Goal: Task Accomplishment & Management: Complete application form

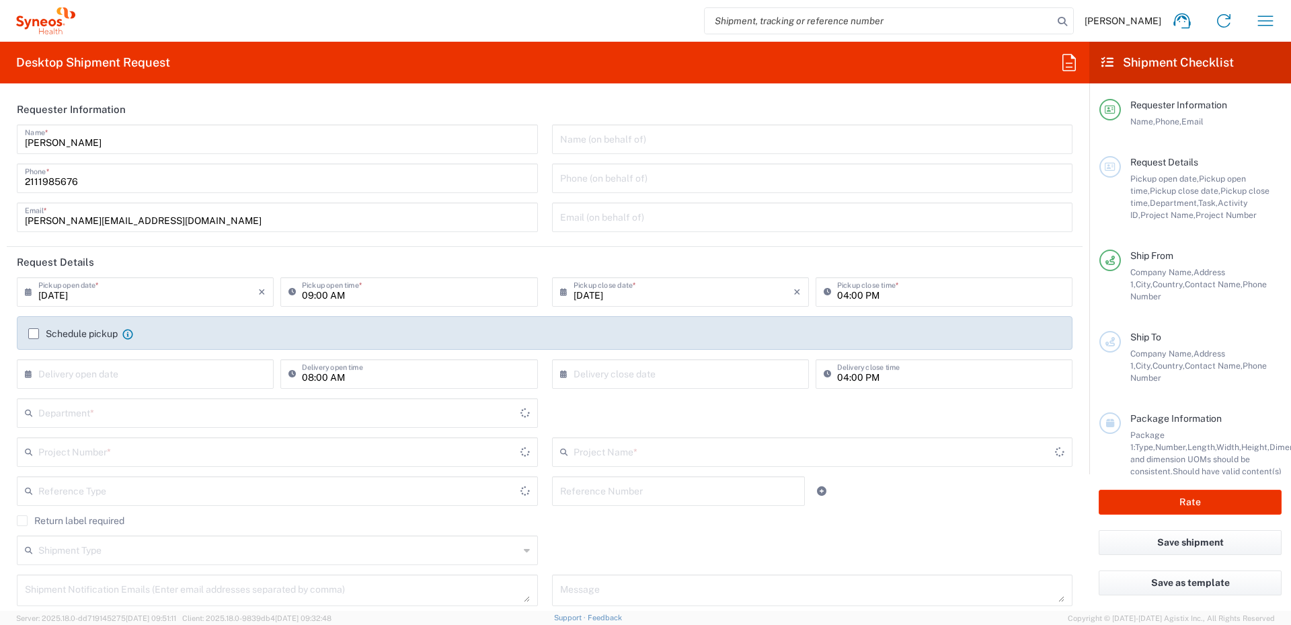
type input "8350"
type input "[GEOGRAPHIC_DATA]"
type input "Syneos Health Hellas Single Me"
click at [389, 293] on input "09:00 AM" at bounding box center [415, 291] width 227 height 24
type input "03:30 PM"
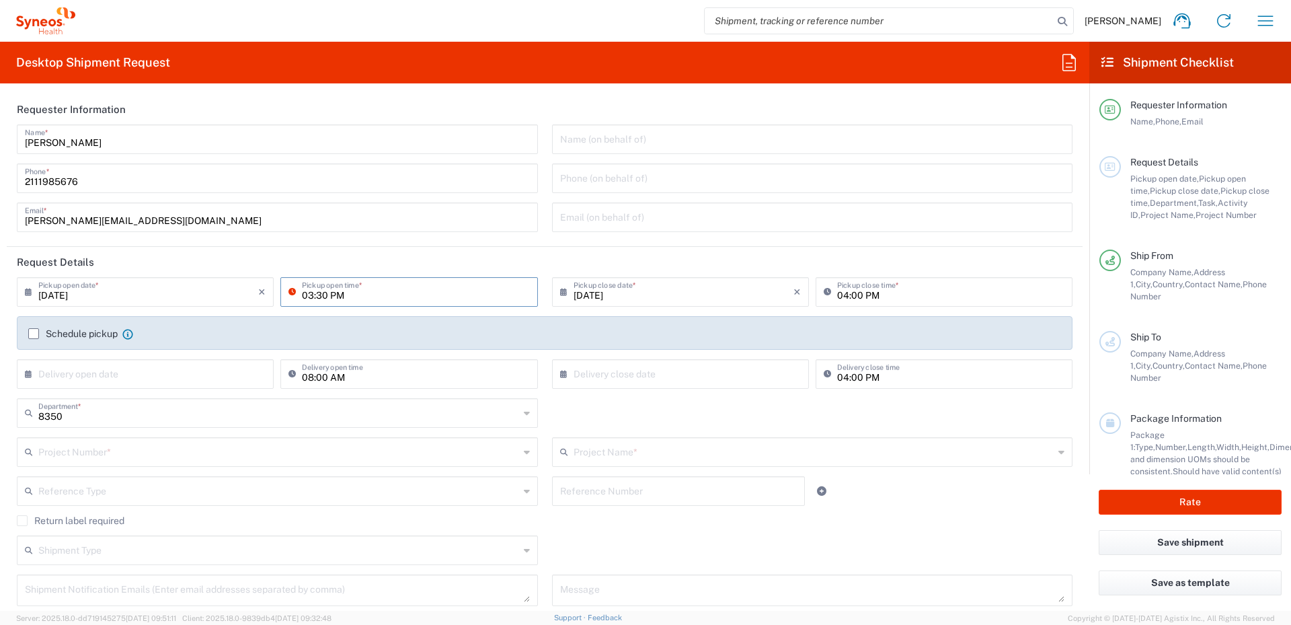
click at [837, 295] on input "04:00 PM" at bounding box center [950, 291] width 227 height 24
type input "05:30 PM"
click at [28, 334] on label "Schedule pickup" at bounding box center [72, 333] width 89 height 11
click at [34, 334] on input "Schedule pickup" at bounding box center [34, 334] width 0 height 0
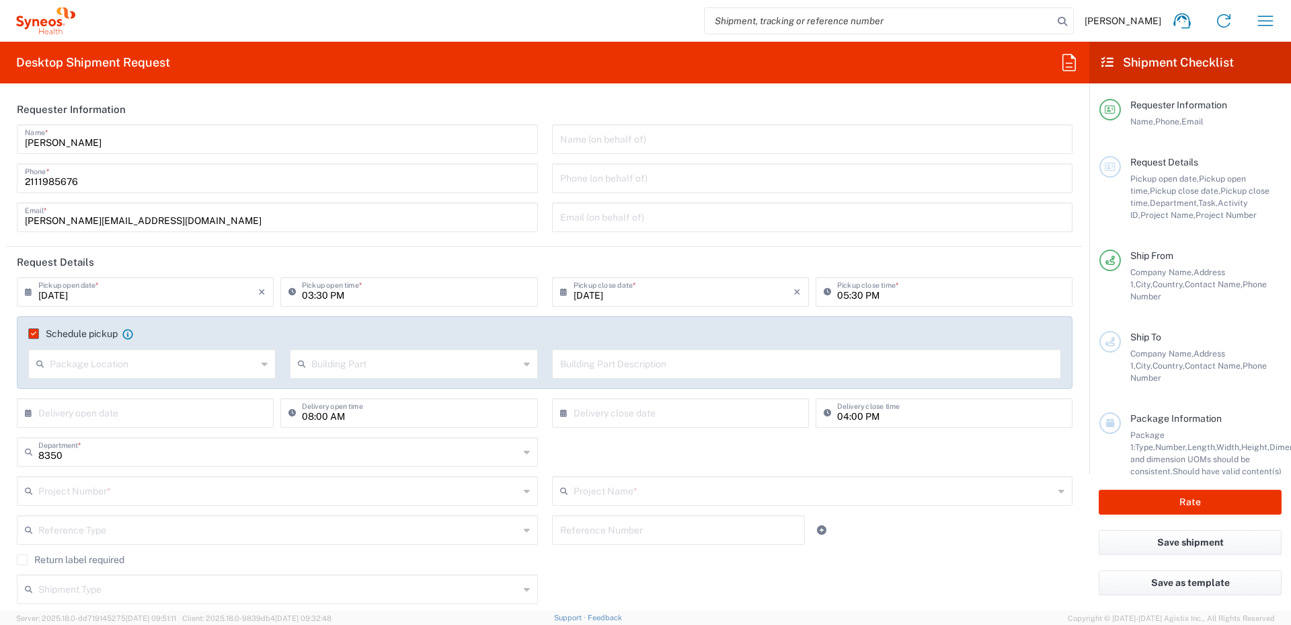
click at [262, 363] on icon at bounding box center [265, 364] width 6 height 22
click at [64, 396] on span "Front" at bounding box center [151, 393] width 243 height 21
type input "Front"
click at [393, 368] on input "text" at bounding box center [414, 363] width 207 height 24
click at [316, 455] on span "Floor" at bounding box center [410, 458] width 243 height 21
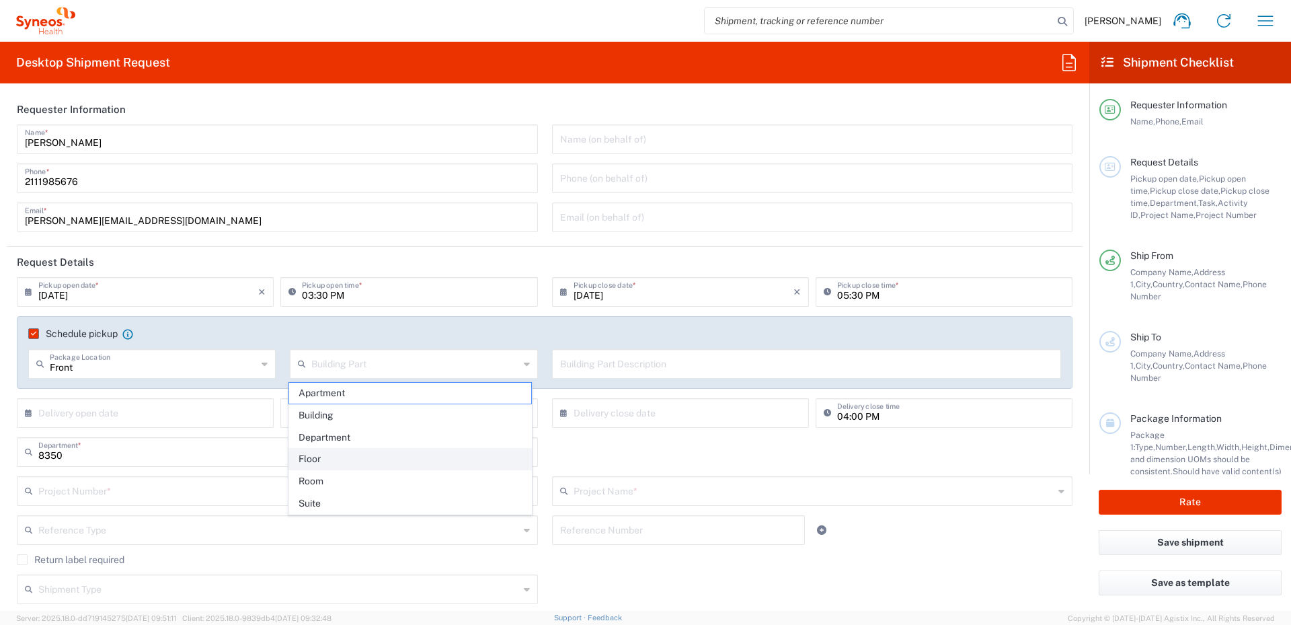
type input "Floor"
click at [575, 364] on input "text" at bounding box center [807, 363] width 494 height 24
type input "1"
type input "1st floor"
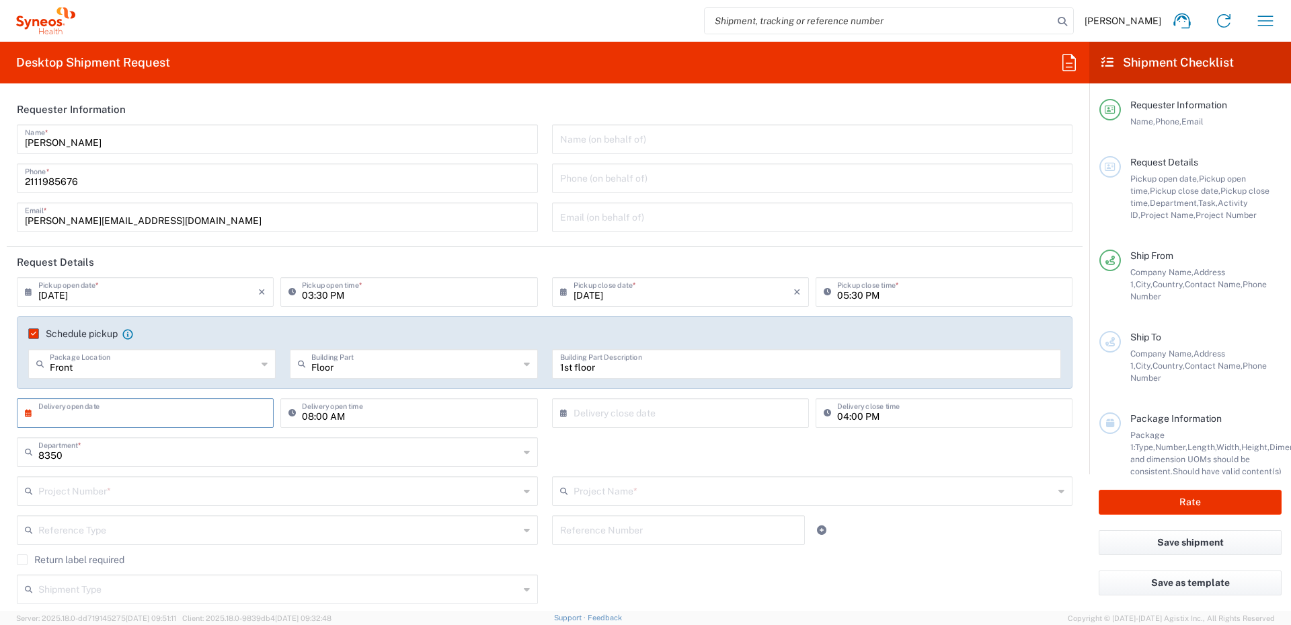
click at [129, 414] on input "text" at bounding box center [148, 412] width 220 height 24
click at [109, 514] on span "15" at bounding box center [108, 515] width 20 height 19
type input "[DATE]"
click at [302, 415] on input "08:00 AM" at bounding box center [415, 412] width 227 height 24
drag, startPoint x: 325, startPoint y: 416, endPoint x: 339, endPoint y: 414, distance: 13.7
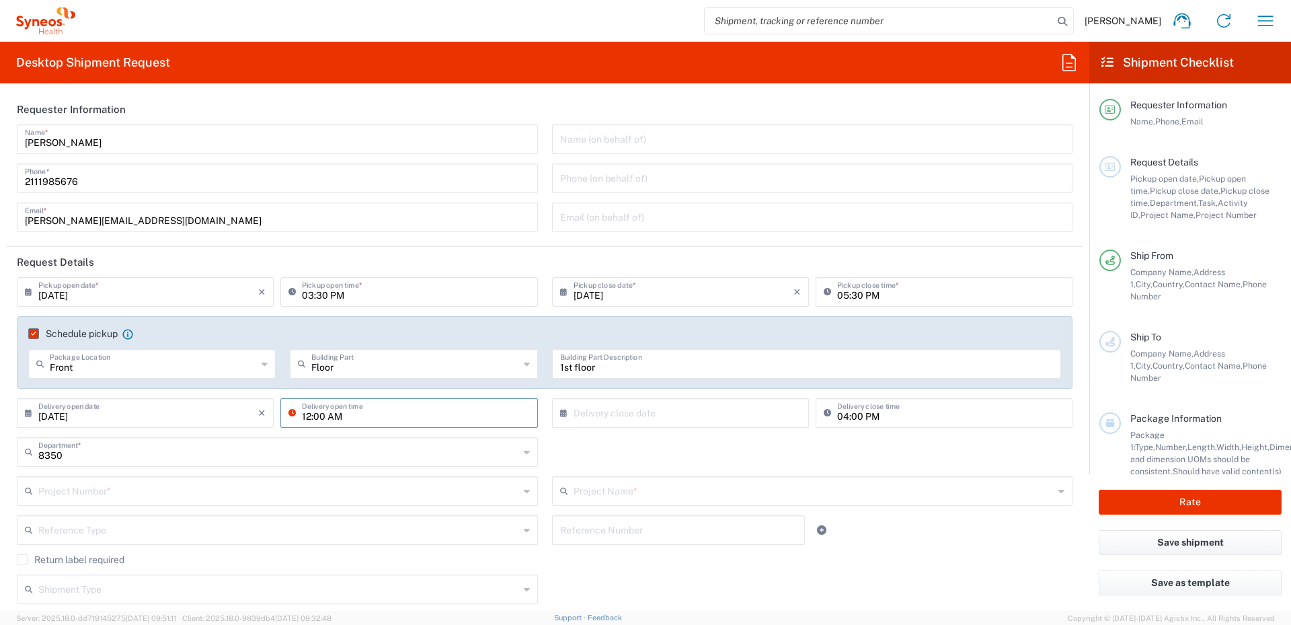
click at [339, 414] on input "12:00 AM" at bounding box center [415, 412] width 227 height 24
type input "01:00 PM"
click at [611, 410] on input "text" at bounding box center [684, 412] width 220 height 24
click at [642, 520] on span "15" at bounding box center [638, 515] width 20 height 19
type input "[DATE]"
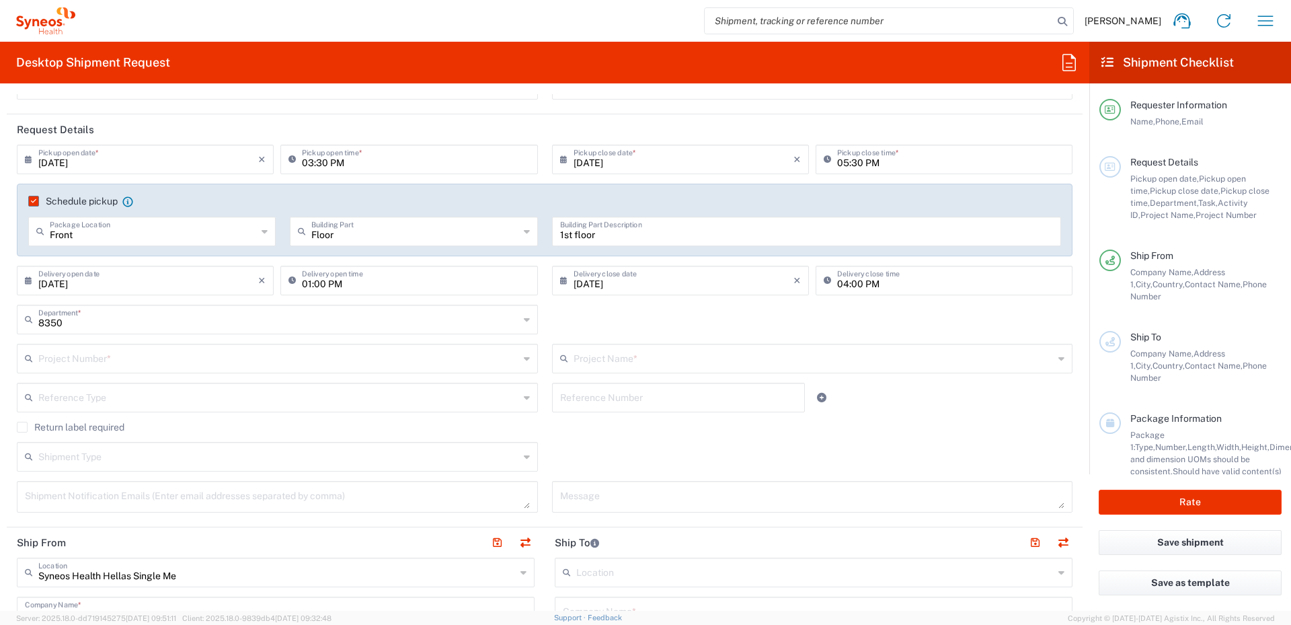
scroll to position [134, 0]
click at [524, 359] on icon at bounding box center [527, 357] width 6 height 22
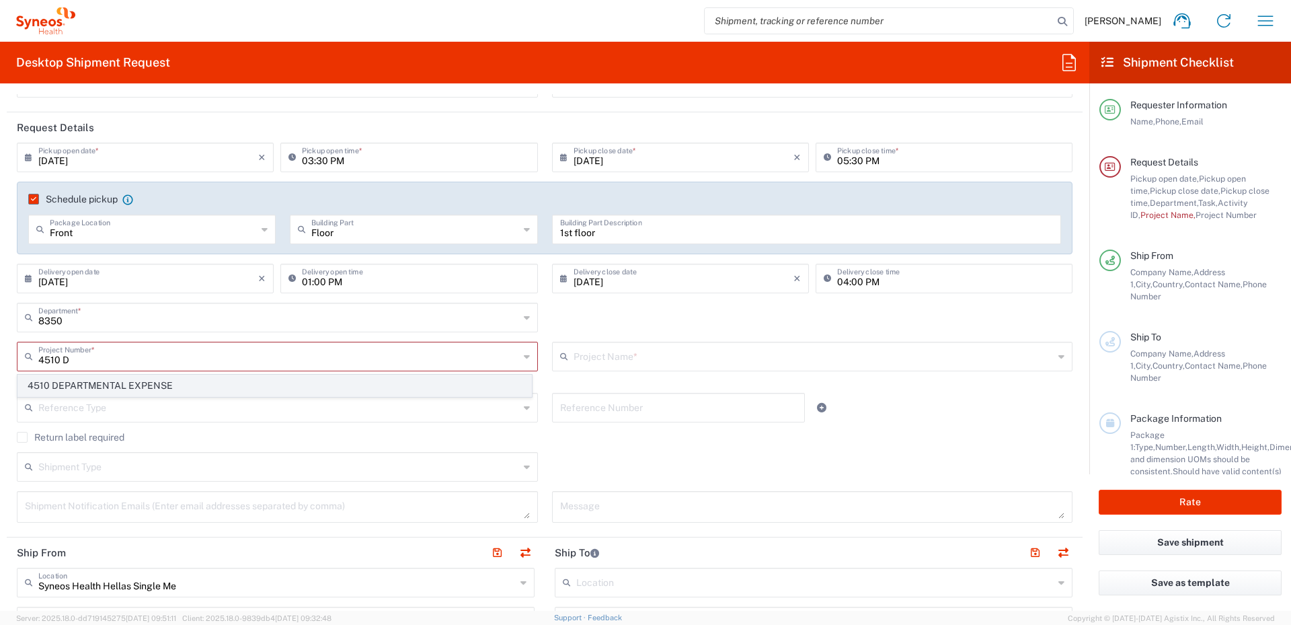
click at [136, 381] on span "4510 DEPARTMENTAL EXPENSE" at bounding box center [274, 385] width 513 height 21
type input "4510 DEPARTMENTAL EXPENSE"
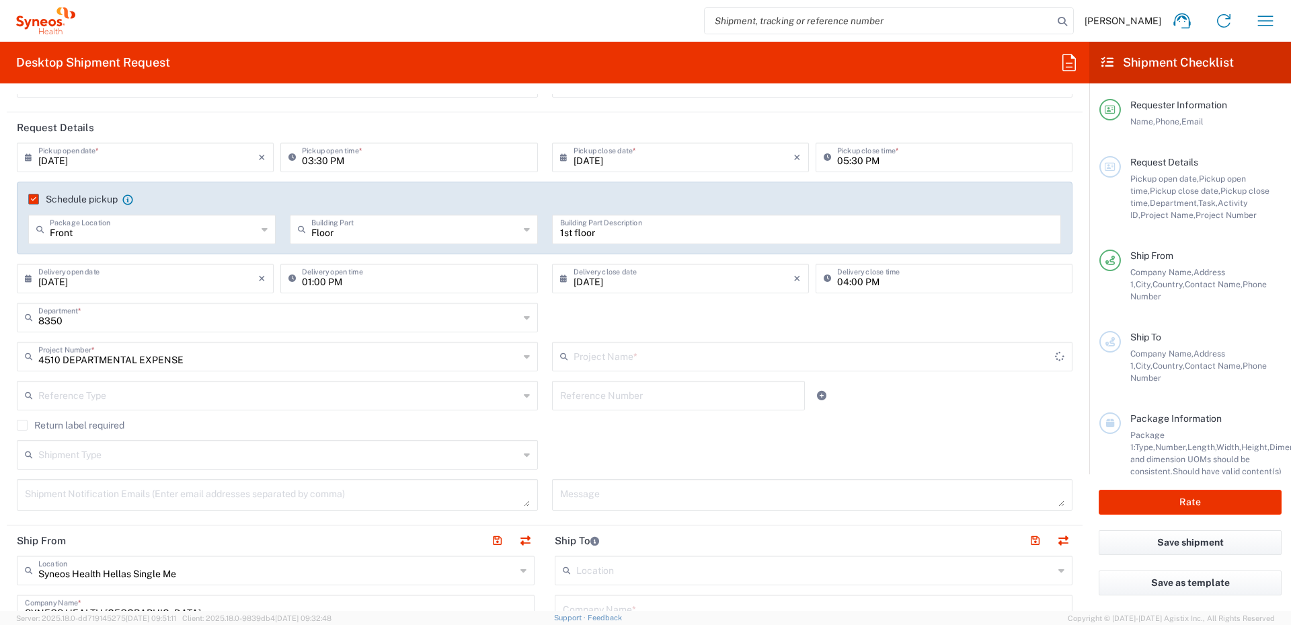
type input "4510 DEPARTMENTAL EXPENSE"
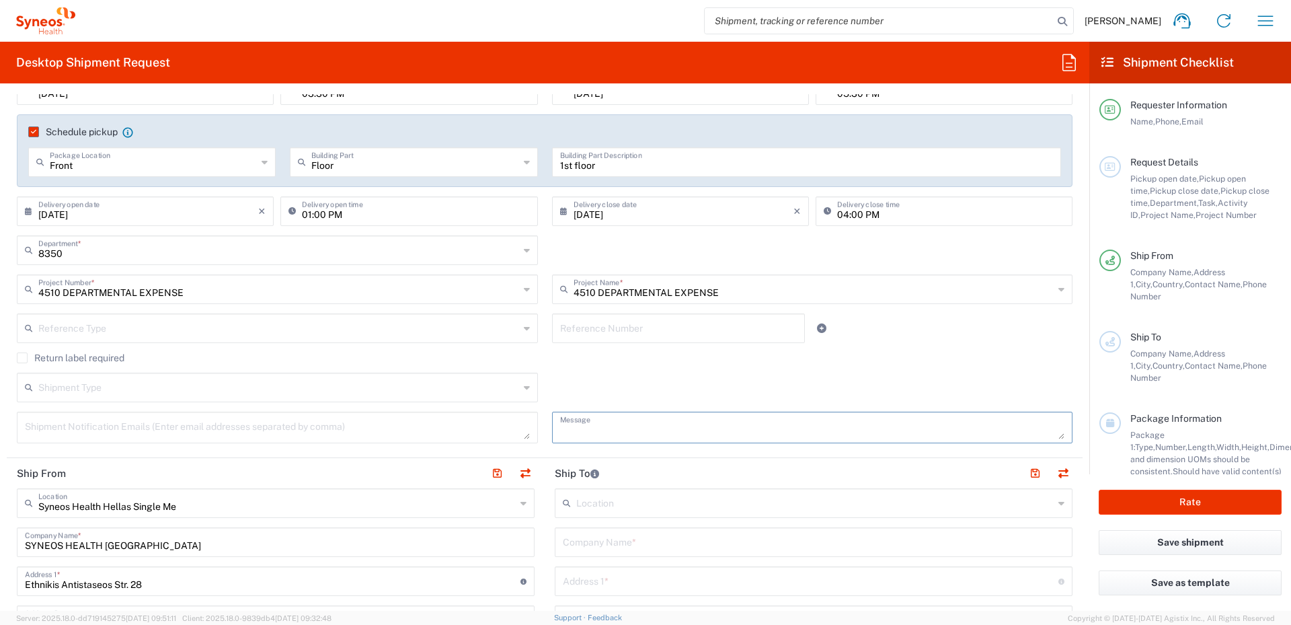
click at [589, 432] on textarea at bounding box center [812, 428] width 505 height 24
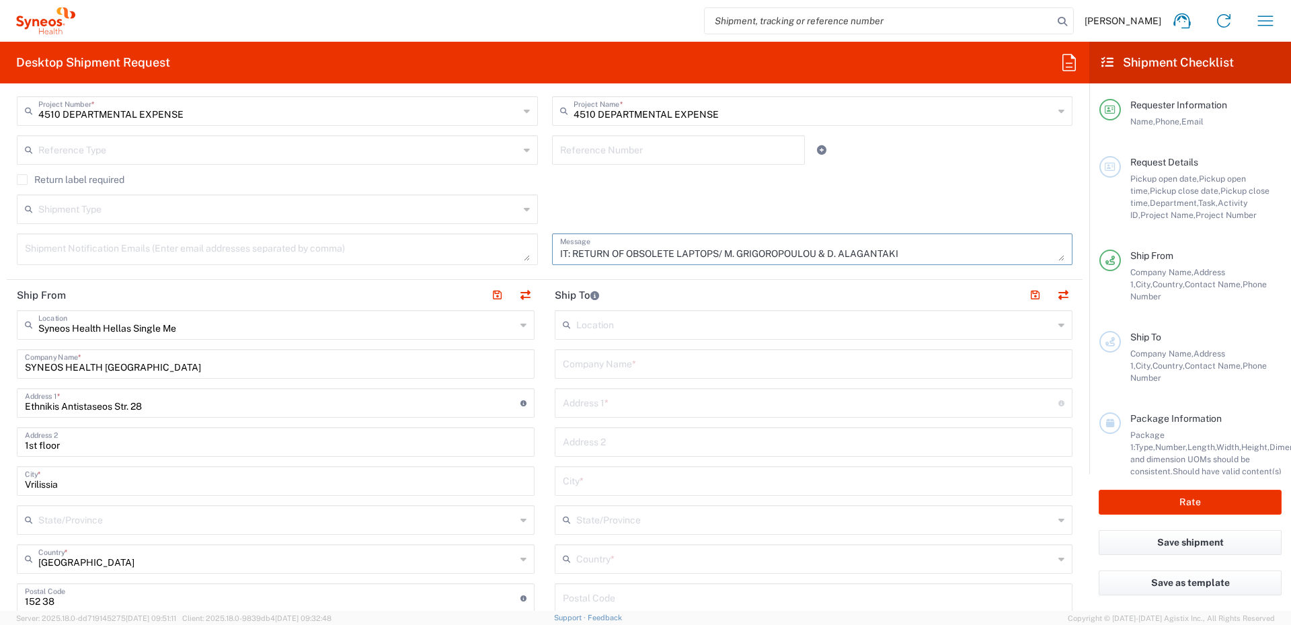
scroll to position [403, 0]
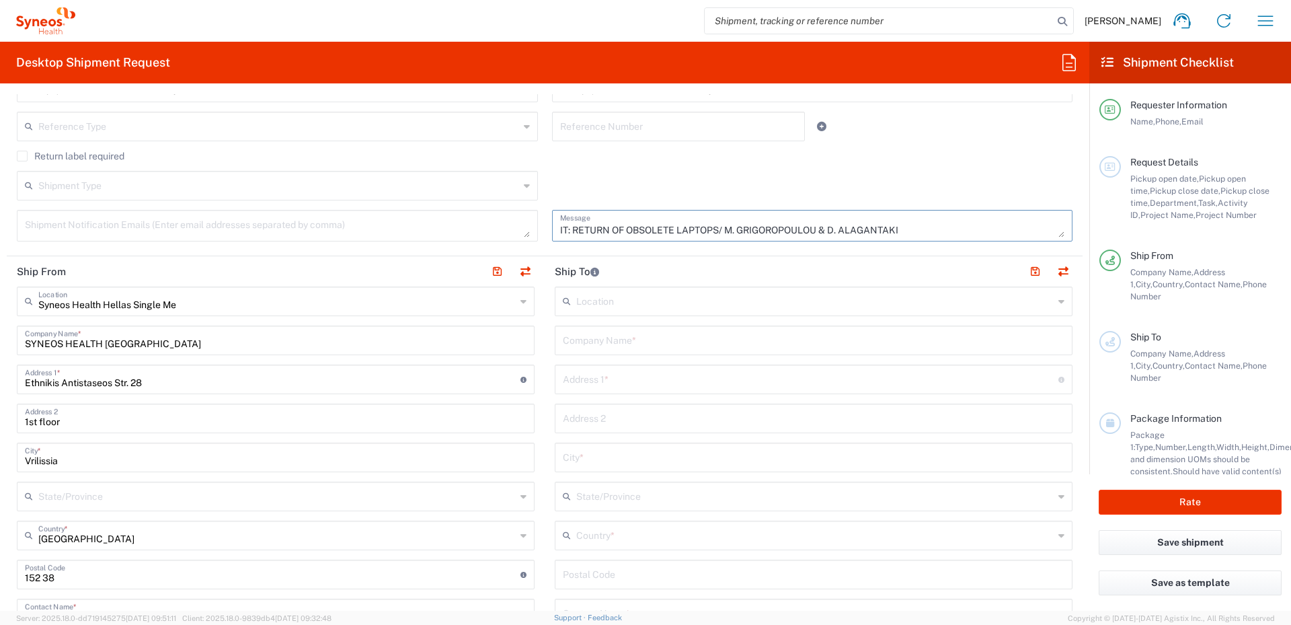
type textarea "IT: RETURN OF OBSOLETE LAPTOPS/ M. GRIGOROPOULOU & D. ALAGANTAKI"
click at [594, 338] on input "text" at bounding box center [814, 339] width 502 height 24
click at [611, 309] on input "text" at bounding box center [814, 300] width 477 height 24
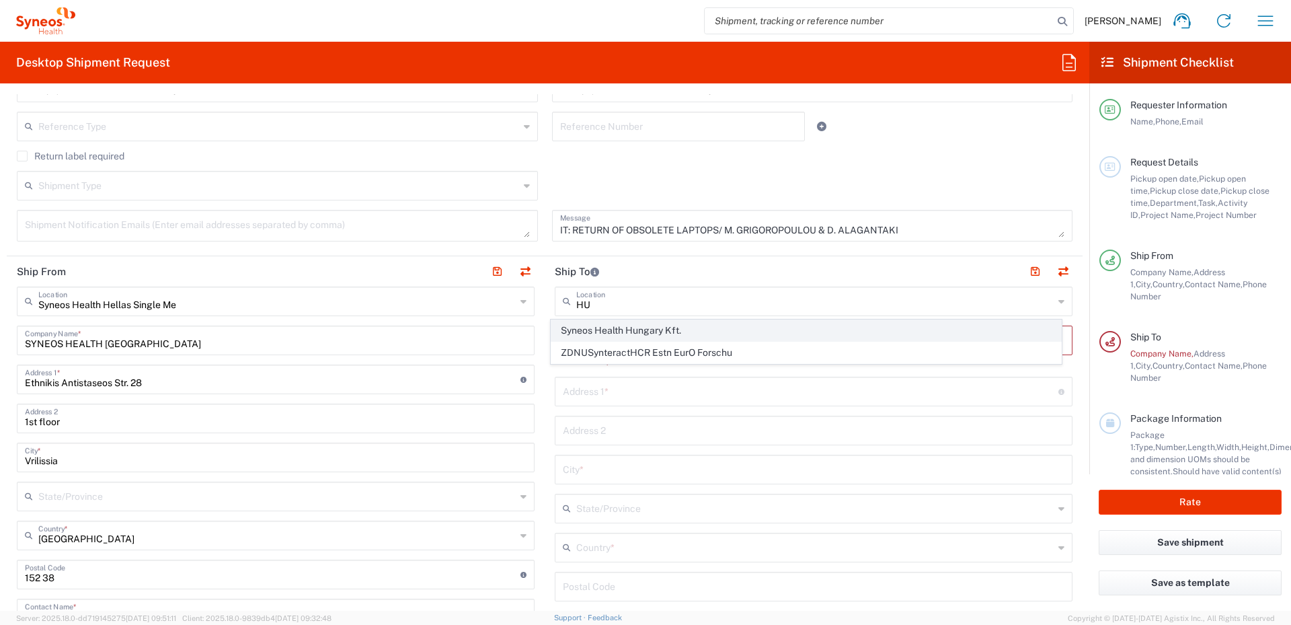
click at [613, 326] on span "Syneos Health Hungary Kft." at bounding box center [806, 330] width 510 height 21
type input "Syneos Health Hungary Kft."
type input "Science Park, [PERSON_NAME] 4-20"
type input "B building, 2nd floor"
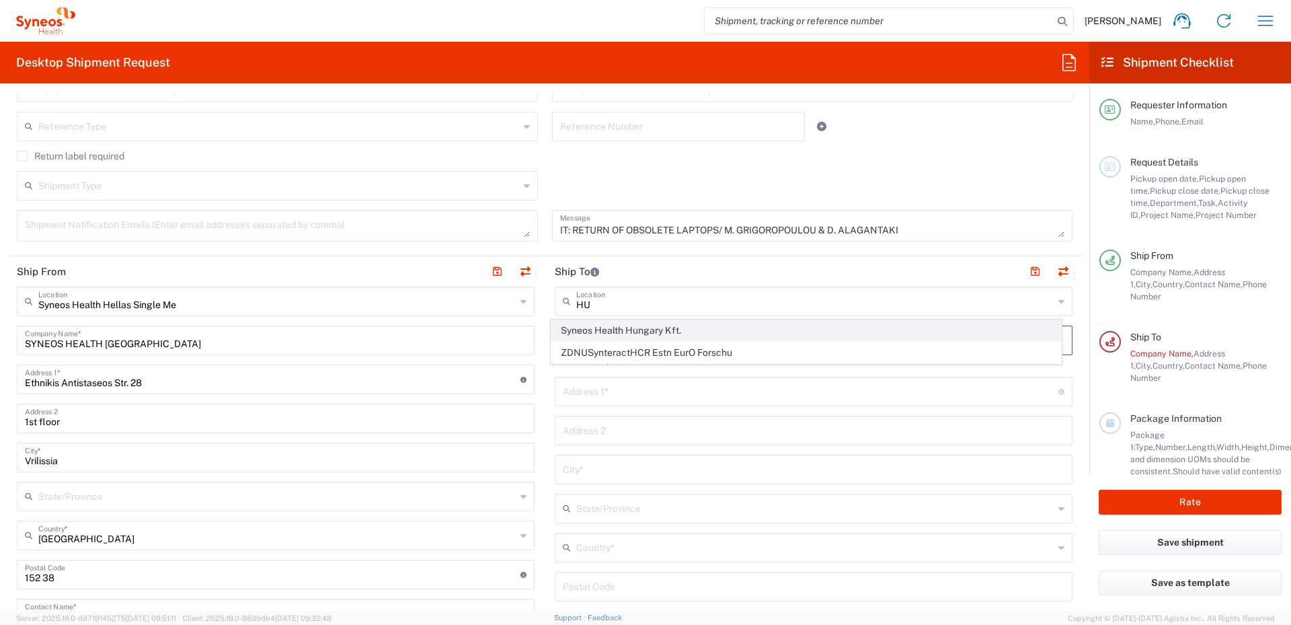
type input "[GEOGRAPHIC_DATA]"
type input "1117"
type input "Sender/Shipper"
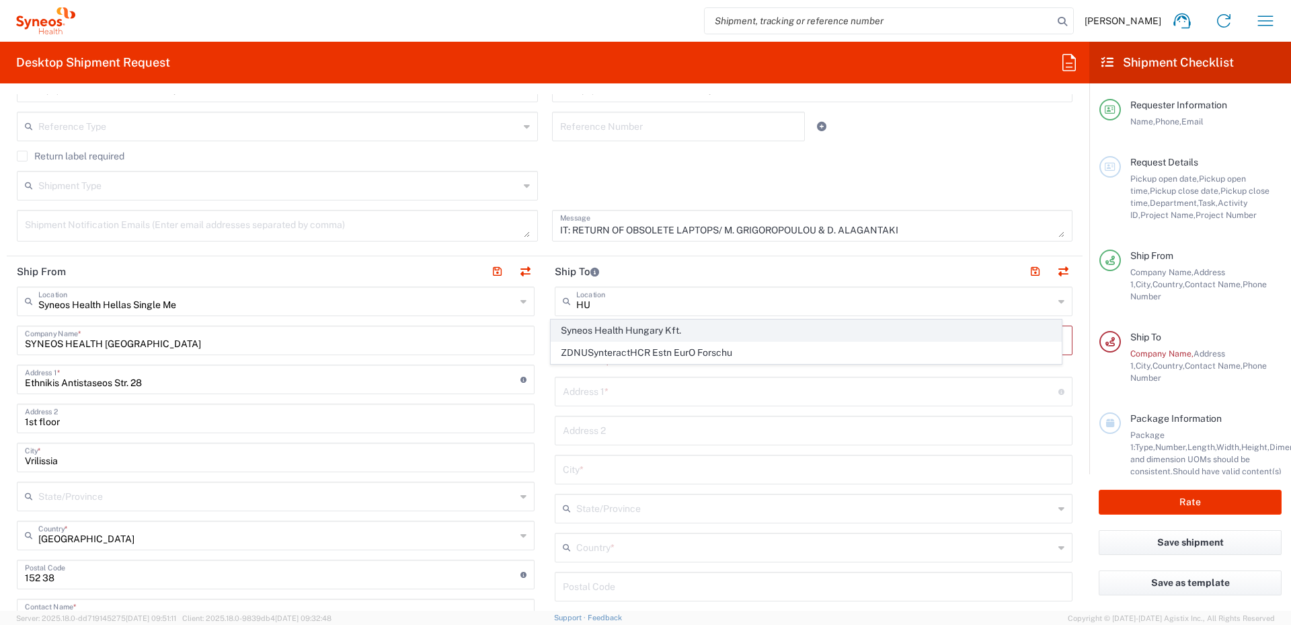
type input "Delivery Duty Paid"
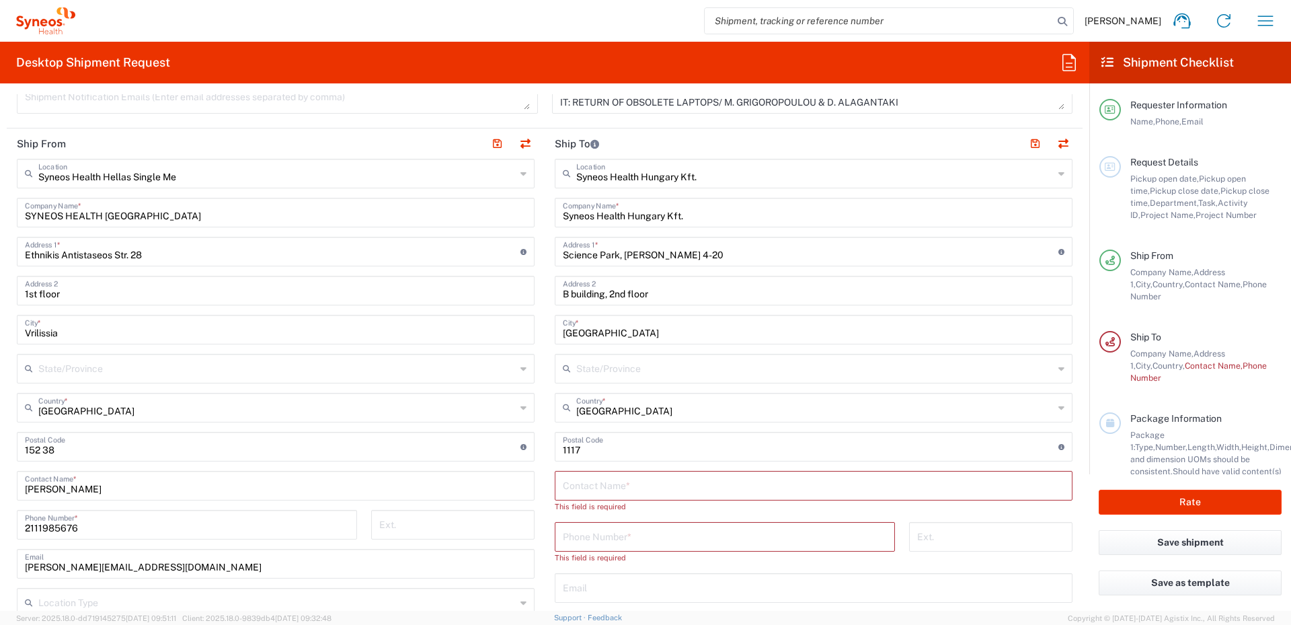
scroll to position [605, 0]
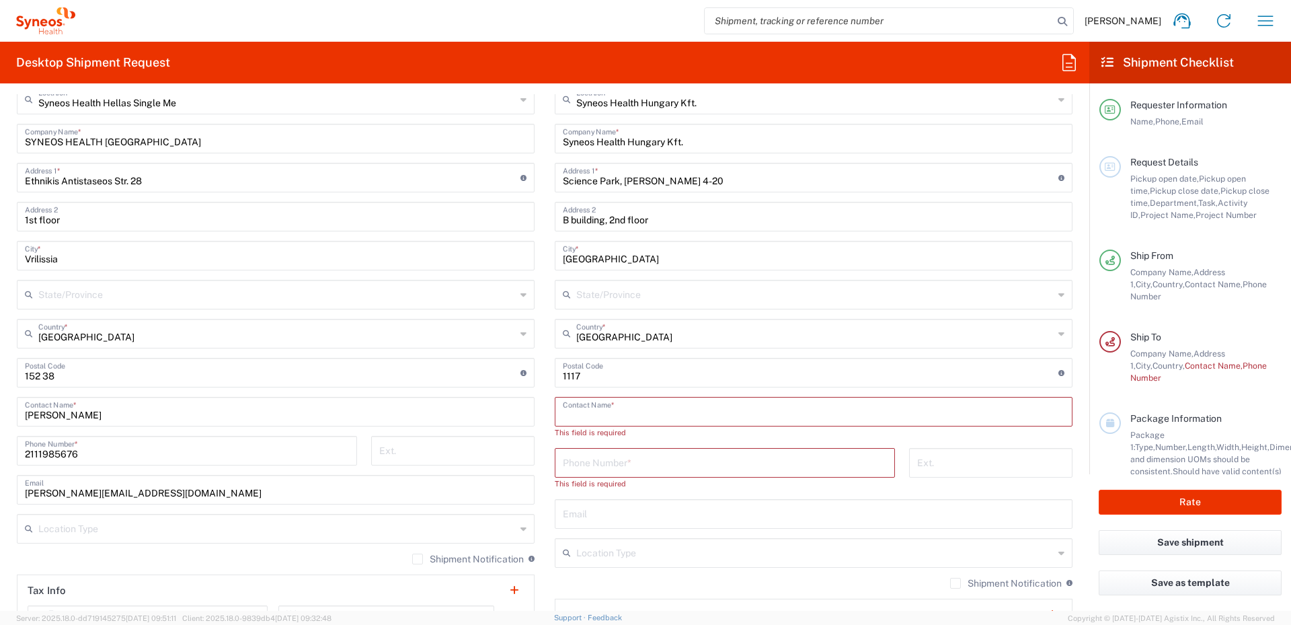
click at [666, 409] on input "text" at bounding box center [814, 411] width 502 height 24
type input "z"
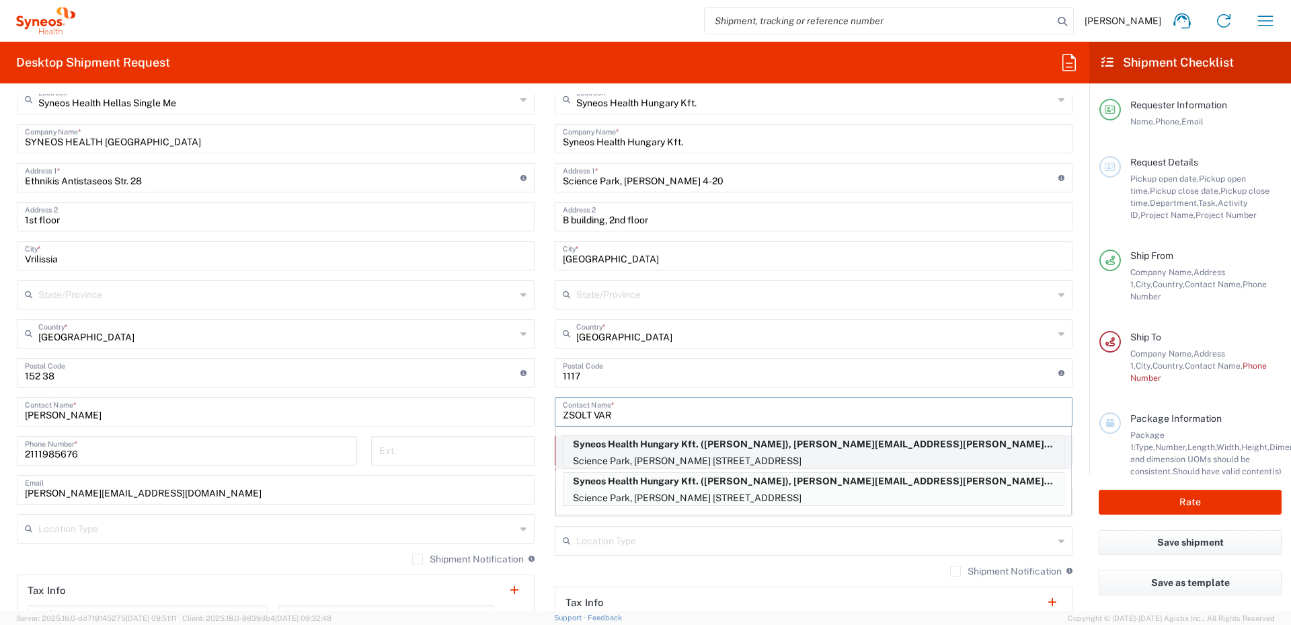
type input "ZSOLT VAR"
click at [673, 450] on p "Syneos Health Hungary Kft. ([PERSON_NAME]), [PERSON_NAME][EMAIL_ADDRESS][PERSON…" at bounding box center [813, 444] width 500 height 17
type input "[PERSON_NAME]"
type input "[PHONE_NUMBER]"
type input "[EMAIL_ADDRESS][PERSON_NAME][DOMAIN_NAME]"
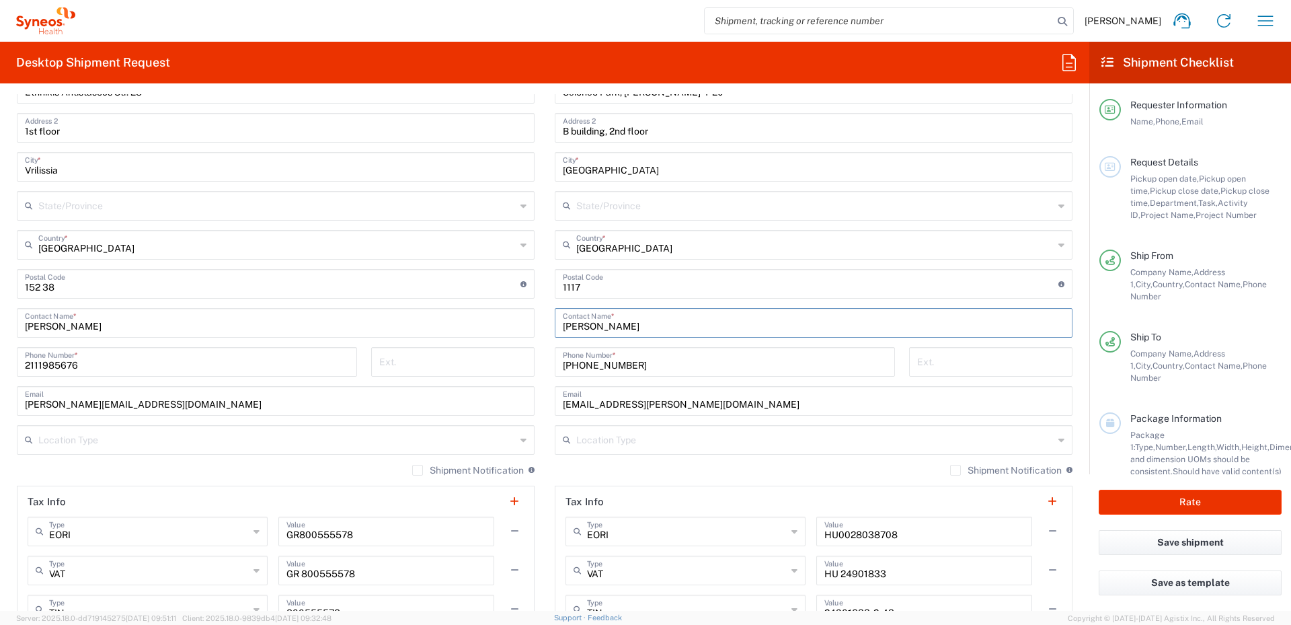
scroll to position [740, 0]
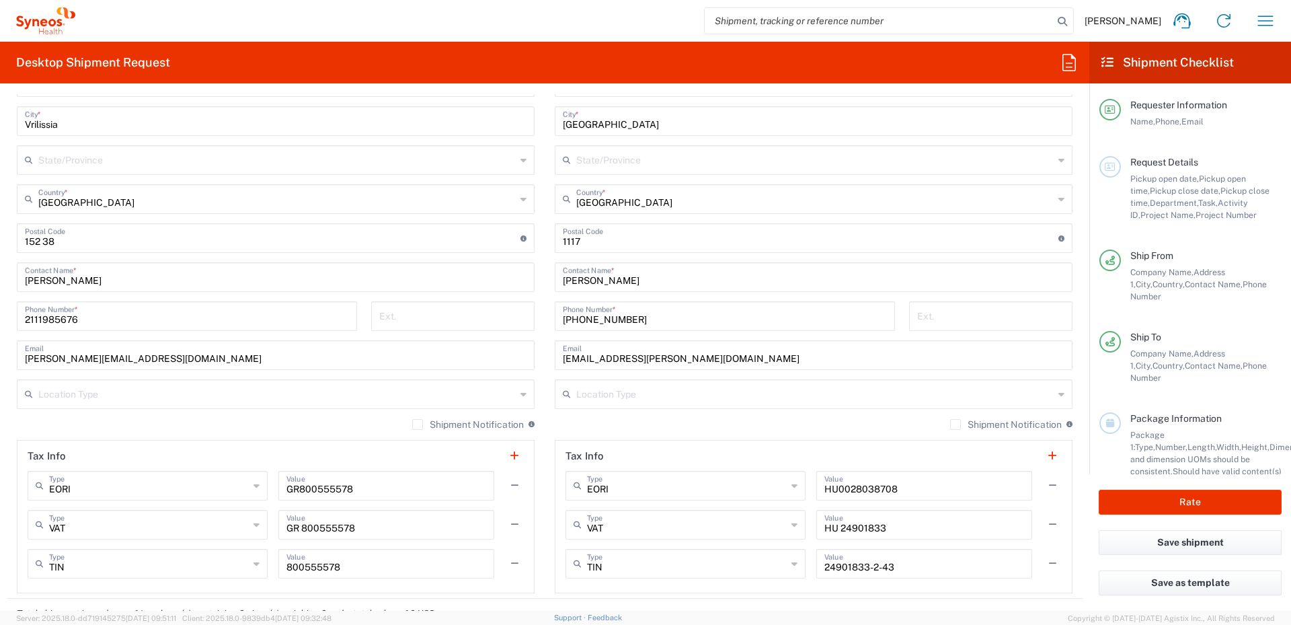
click at [520, 394] on icon at bounding box center [523, 394] width 6 height 22
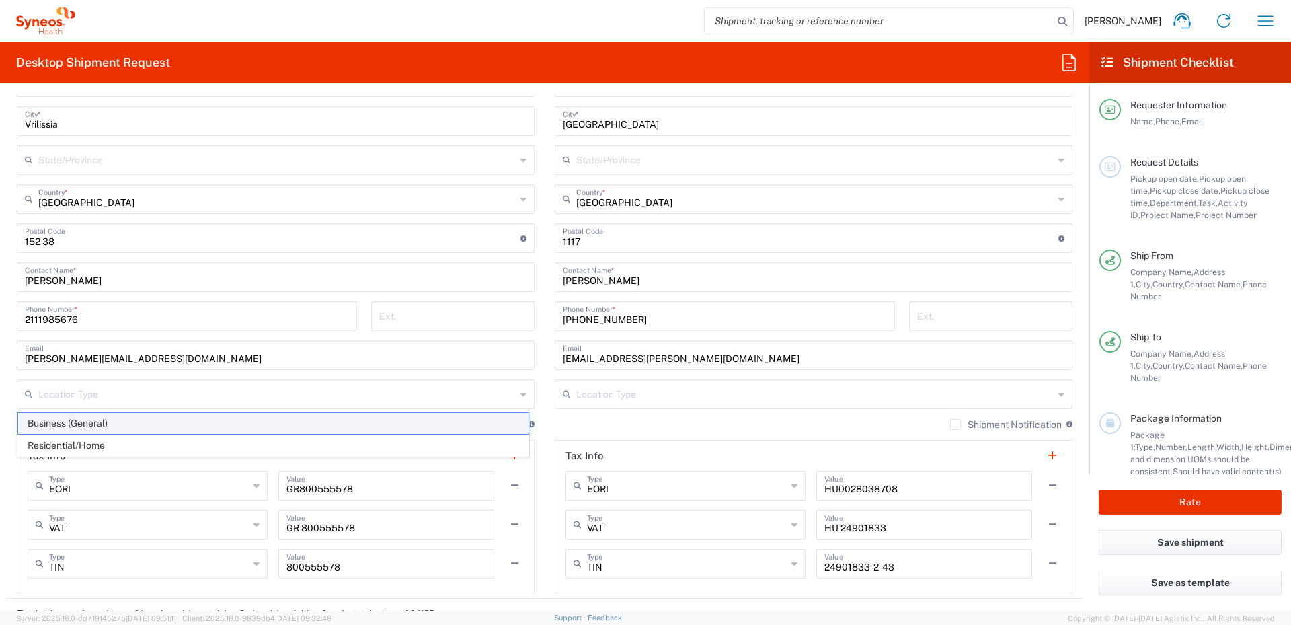
click at [243, 422] on span "Business (General)" at bounding box center [273, 423] width 510 height 21
type input "Business (General)"
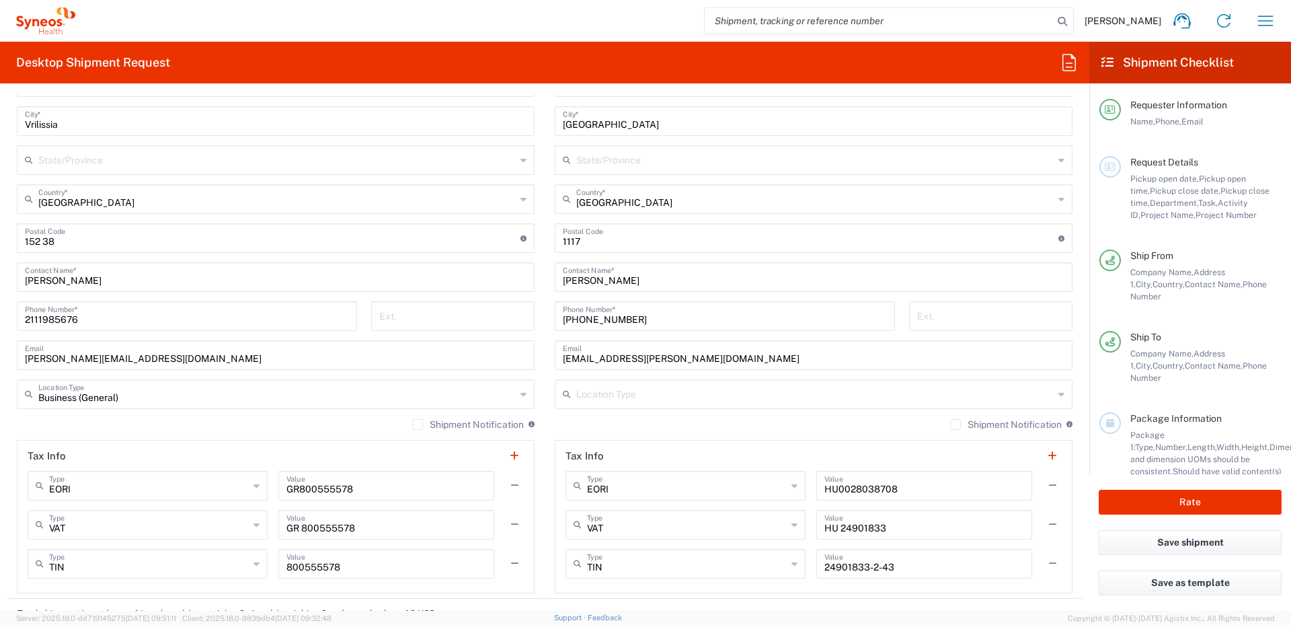
click at [1058, 395] on icon at bounding box center [1061, 394] width 6 height 22
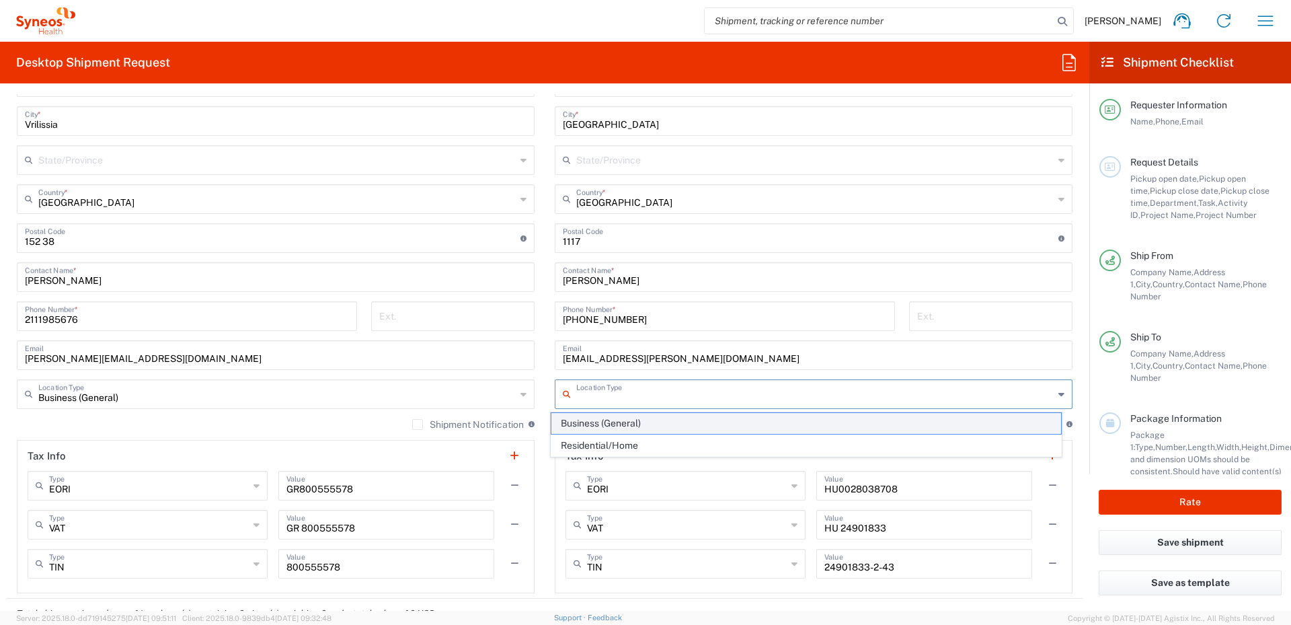
click at [735, 417] on span "Business (General)" at bounding box center [806, 423] width 510 height 21
type input "Business (General)"
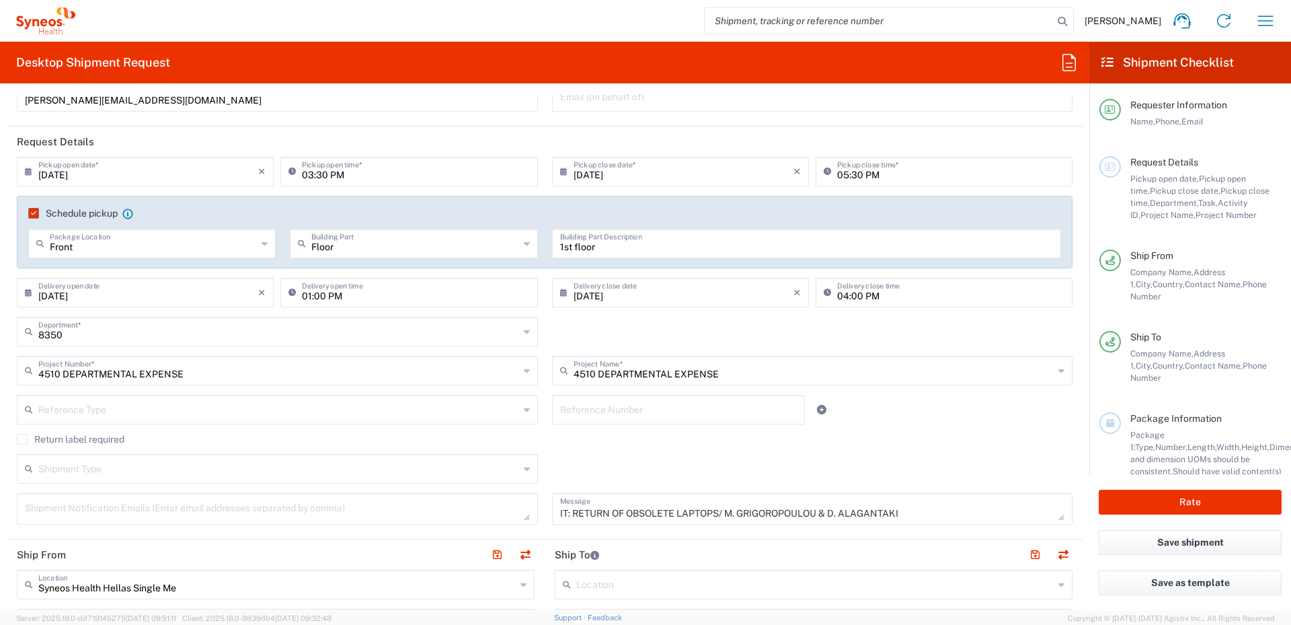
scroll to position [202, 0]
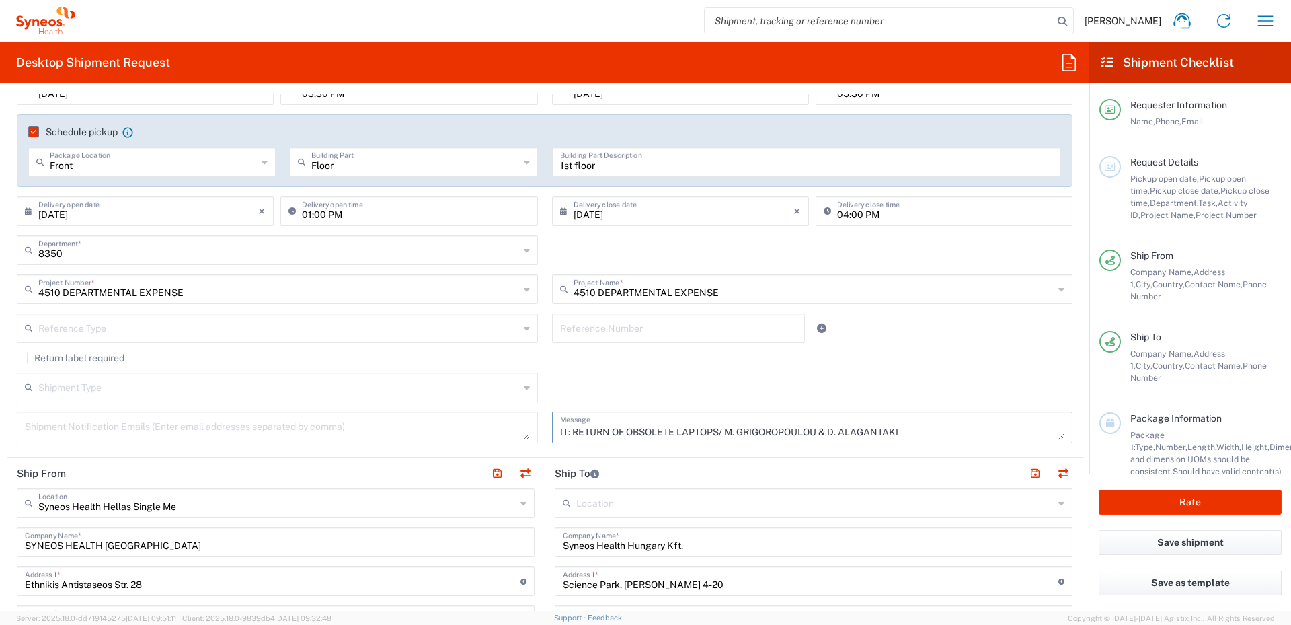
drag, startPoint x: 725, startPoint y: 429, endPoint x: 906, endPoint y: 440, distance: 181.2
click at [906, 440] on div "IT: RETURN OF OBSOLETE LAPTOPS/ M. GRIGOROPOULOU & D. ALAGANTAKI Message" at bounding box center [812, 427] width 521 height 32
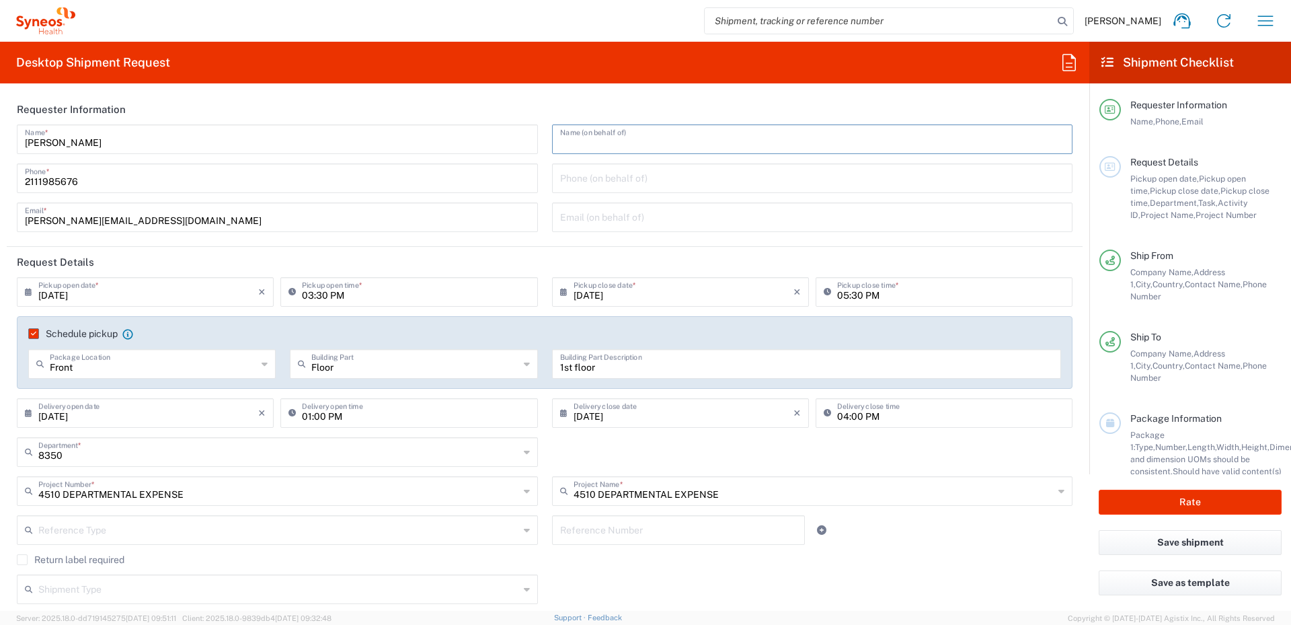
click at [631, 145] on input "text" at bounding box center [812, 138] width 505 height 24
paste input "M. GRIGOROPOULOU & D. ALAGANTAKI"
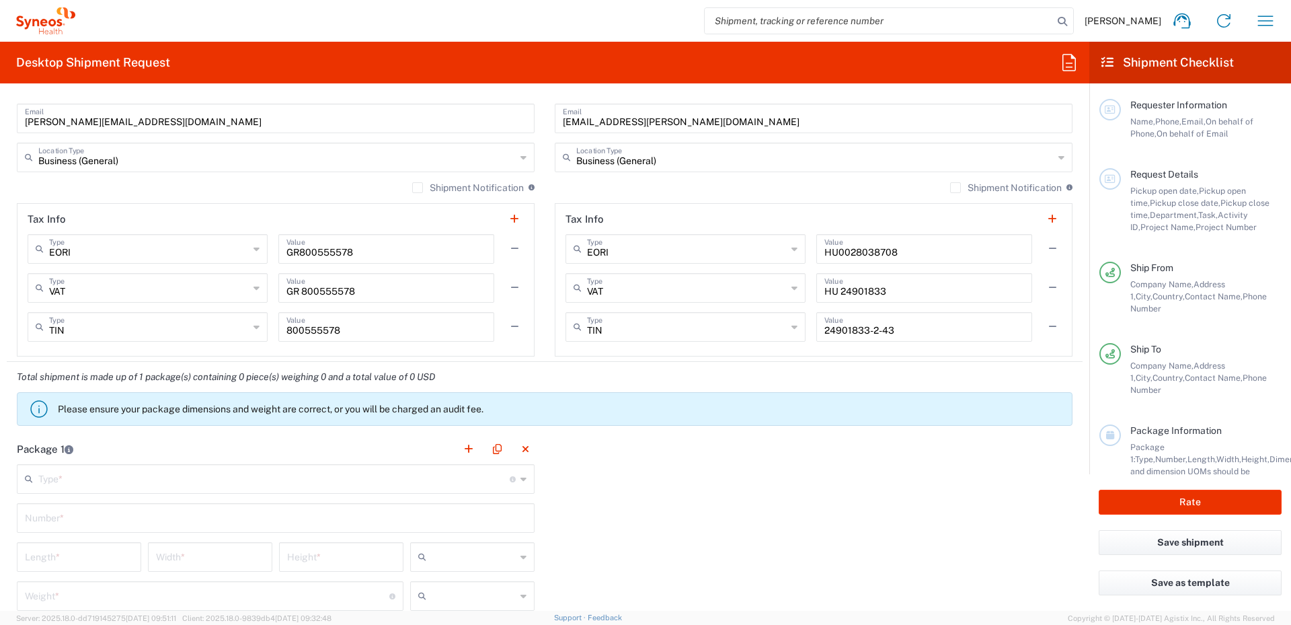
scroll to position [1009, 0]
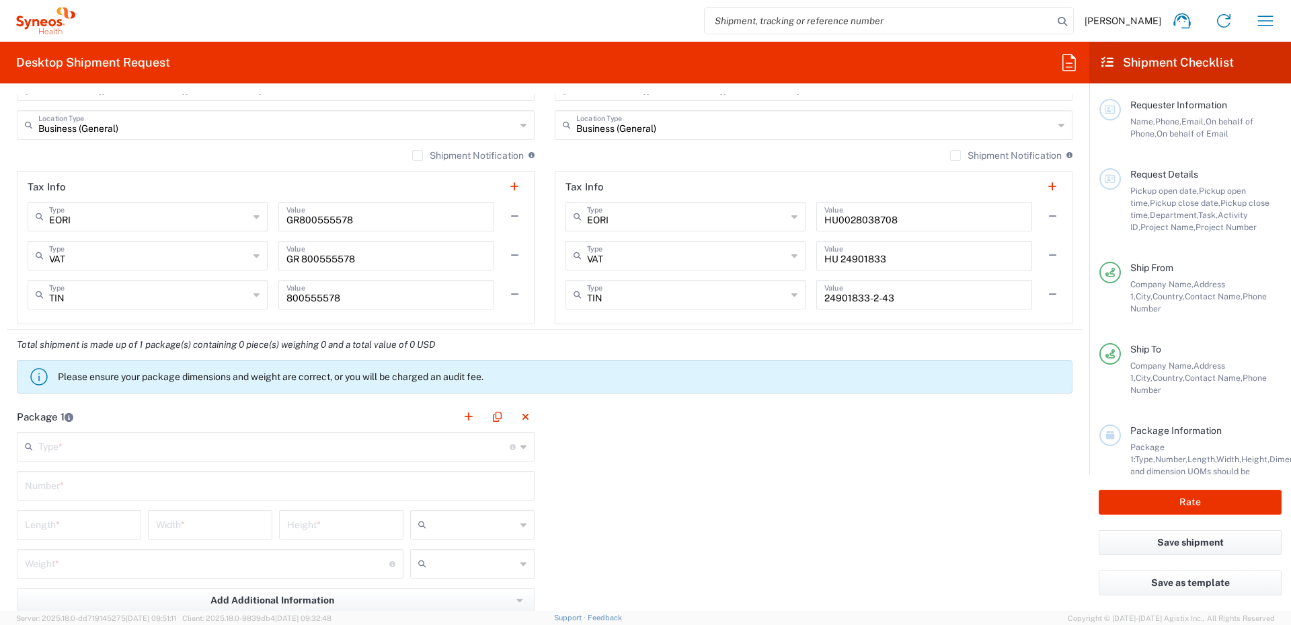
type input "M. GRIGOROPOULOU & D. ALAGANTAKI"
click at [520, 446] on icon at bounding box center [523, 447] width 6 height 22
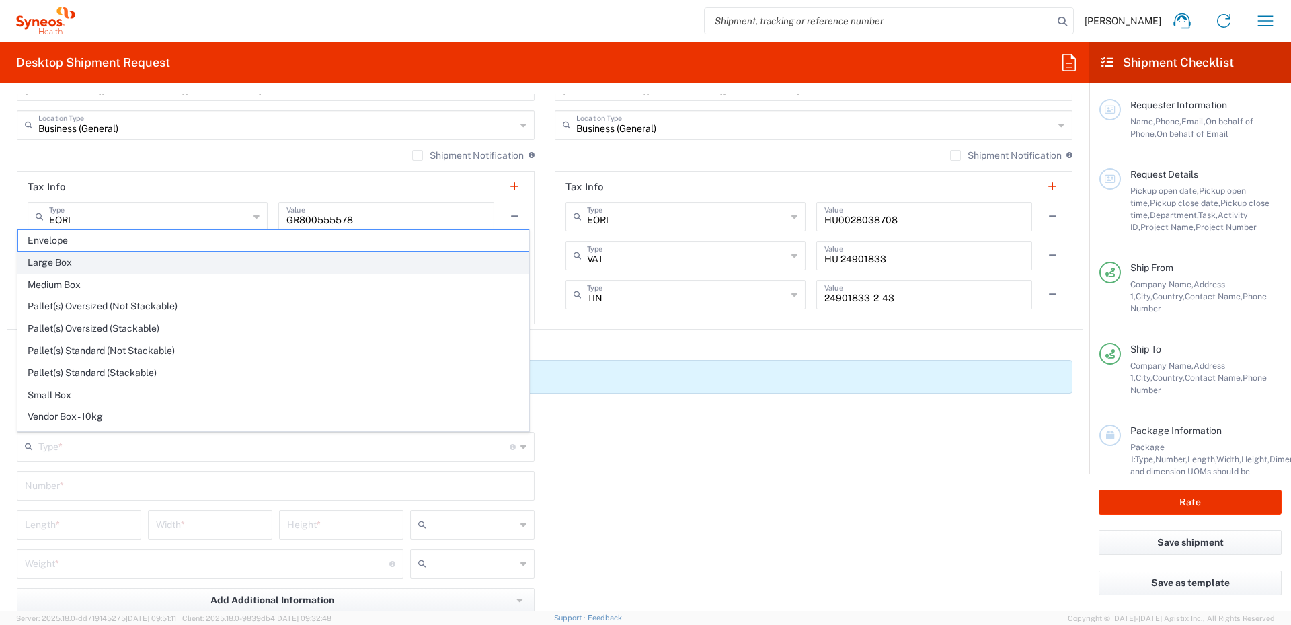
click at [122, 264] on span "Large Box" at bounding box center [273, 262] width 510 height 21
type input "Large Box"
type input "17.5"
type input "12.5"
type input "3"
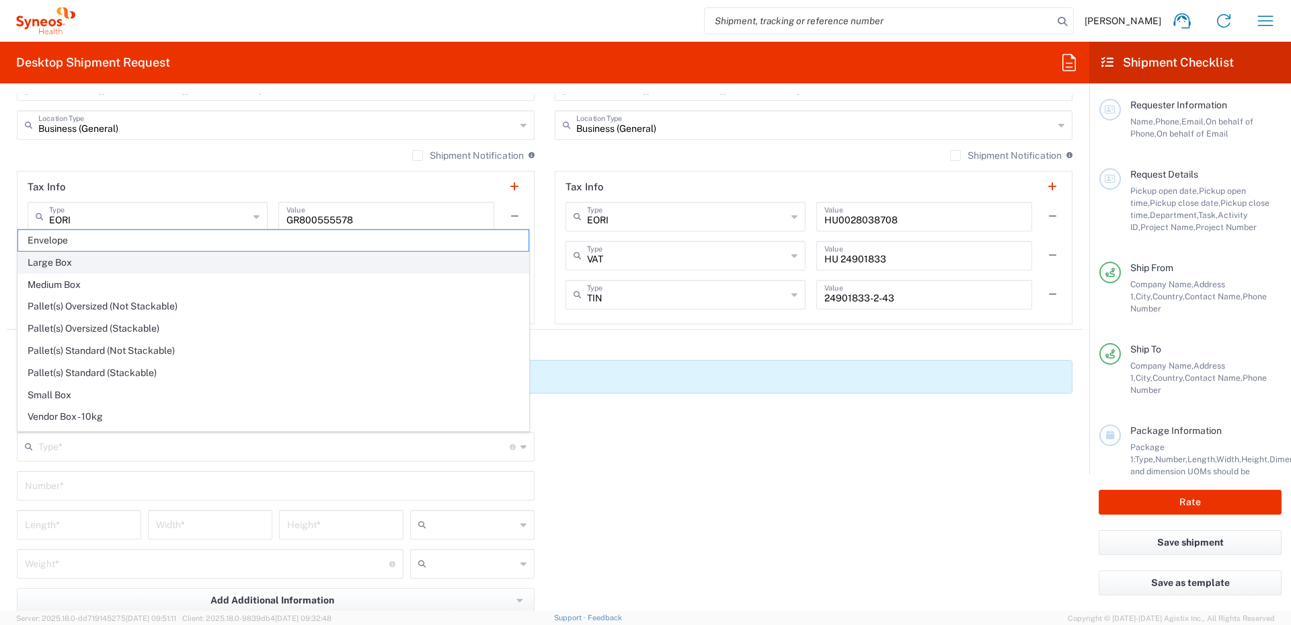
type input "in"
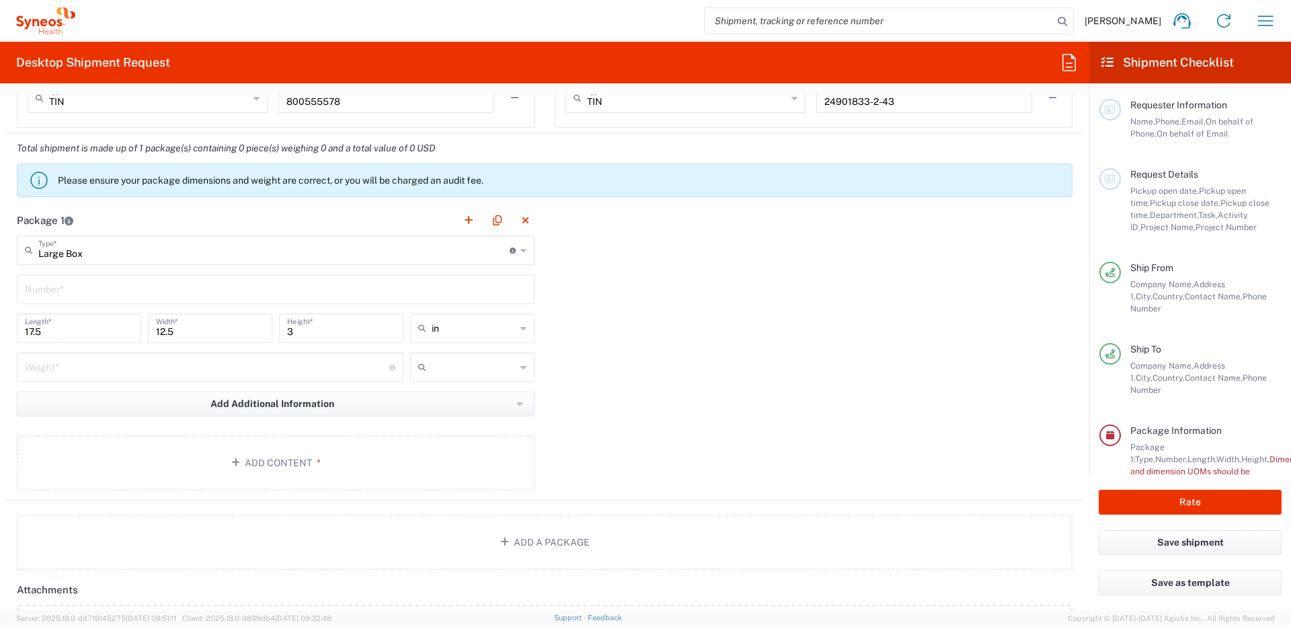
scroll to position [1210, 0]
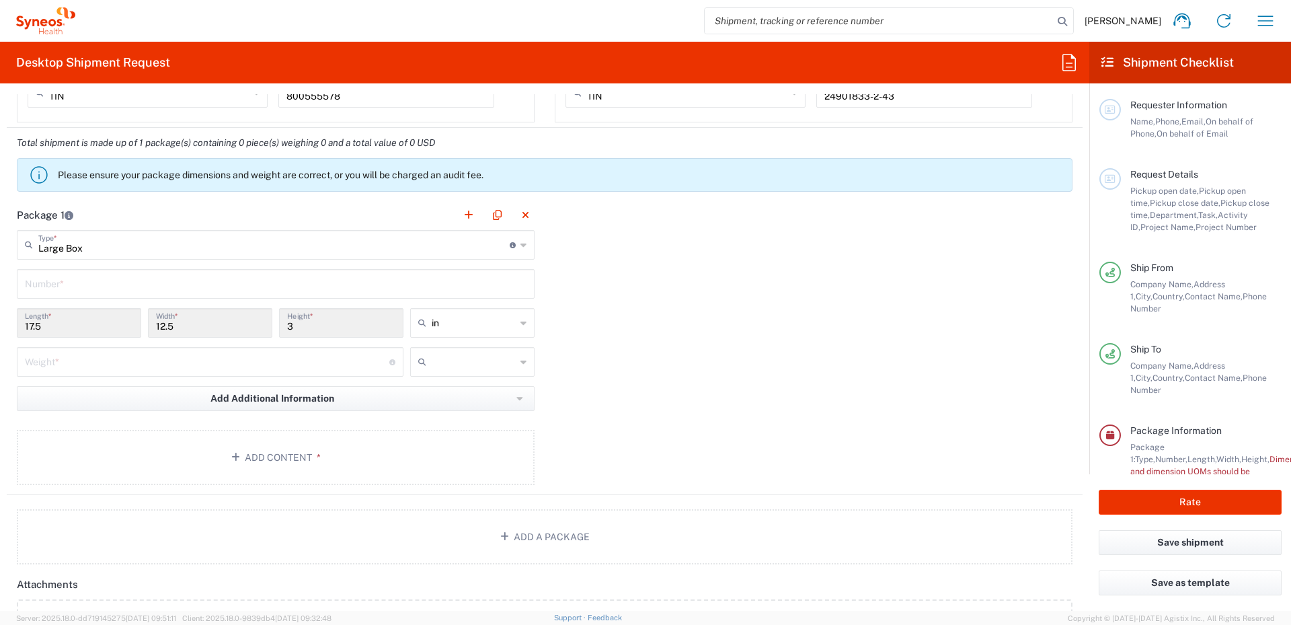
click at [520, 321] on icon at bounding box center [523, 323] width 6 height 22
click at [448, 373] on span "cm" at bounding box center [467, 374] width 120 height 21
type input "44.45"
type input "31.75"
type input "7.62"
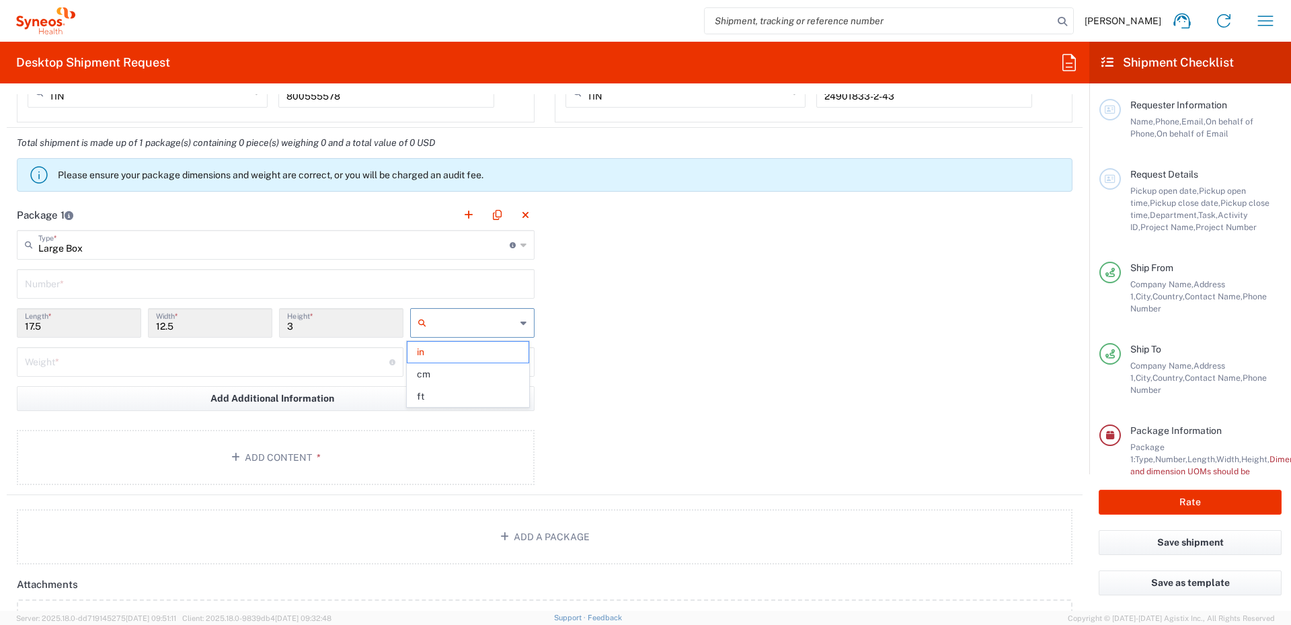
type input "cm"
click at [373, 363] on input "number" at bounding box center [207, 361] width 364 height 24
type input "2.5"
click at [520, 360] on icon at bounding box center [523, 362] width 6 height 22
click at [451, 389] on span "kgs" at bounding box center [467, 391] width 120 height 21
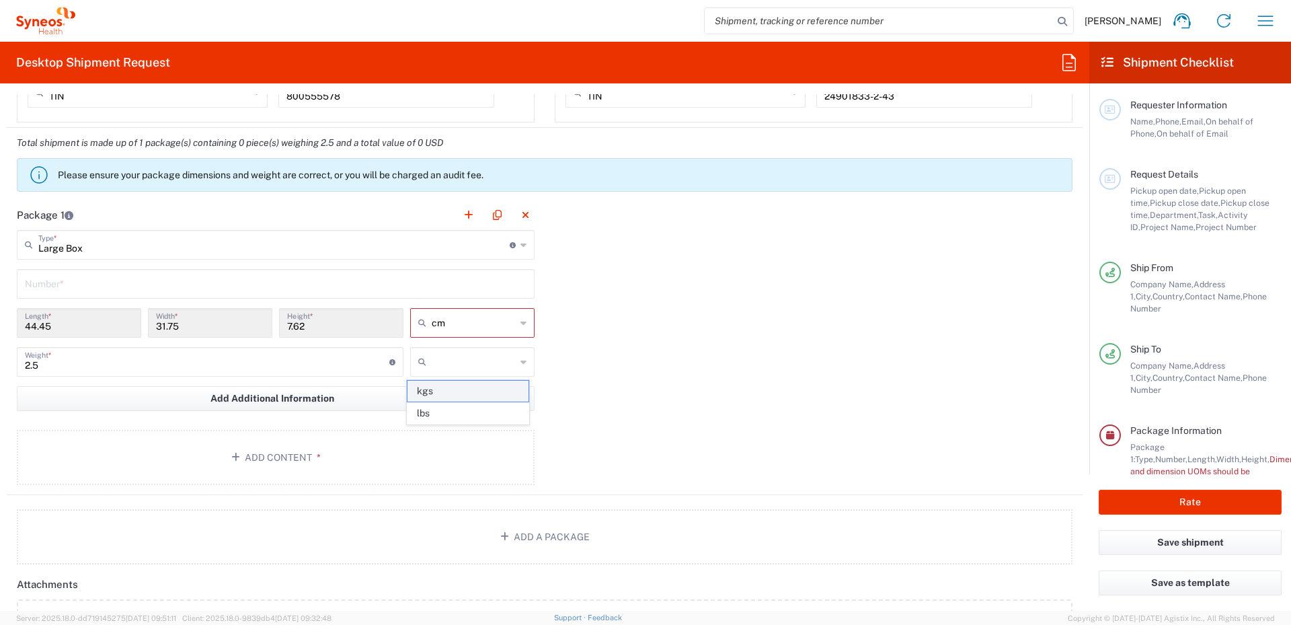
type input "kgs"
click at [287, 450] on button "Add Content *" at bounding box center [276, 457] width 518 height 55
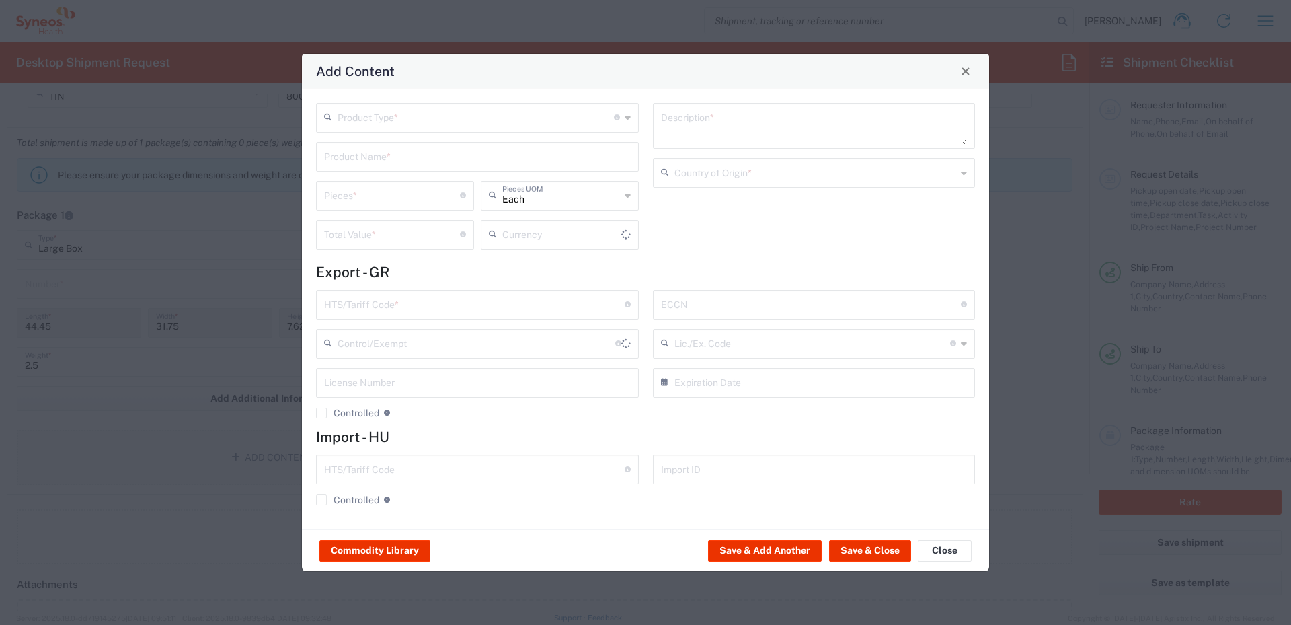
type input "US Dollar"
click at [629, 121] on icon at bounding box center [628, 118] width 6 height 22
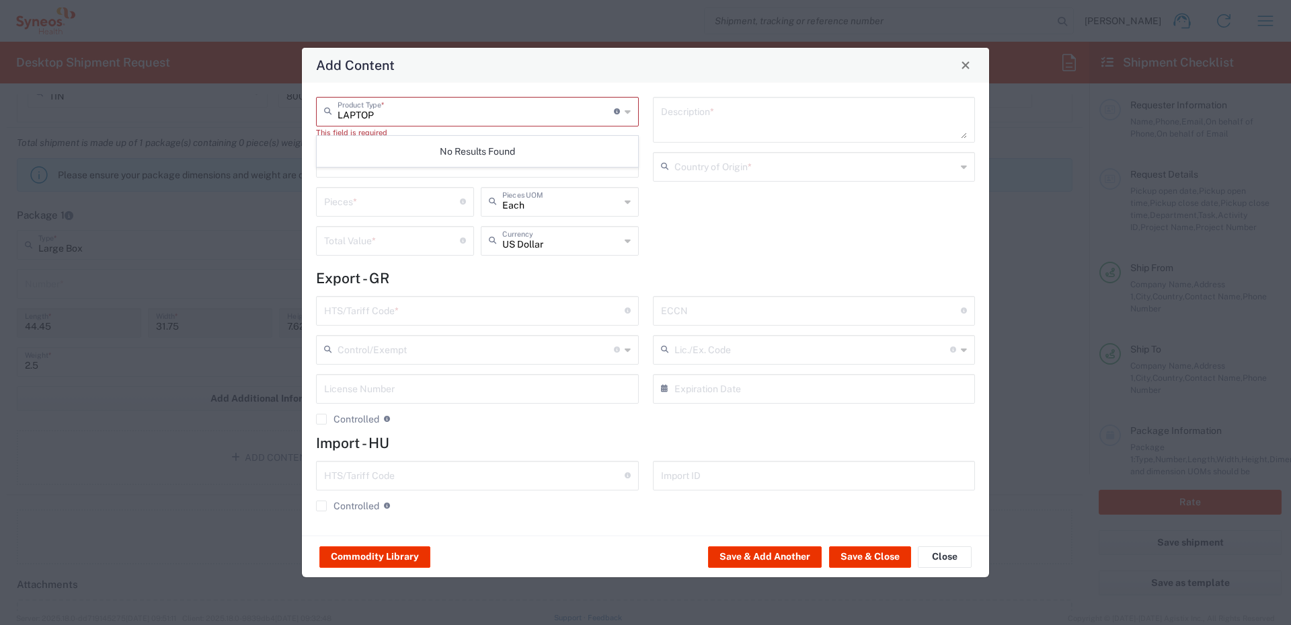
click at [627, 112] on icon at bounding box center [628, 112] width 6 height 22
type input "L"
click at [419, 166] on span "General Commodity" at bounding box center [477, 168] width 320 height 21
type input "General Commodity"
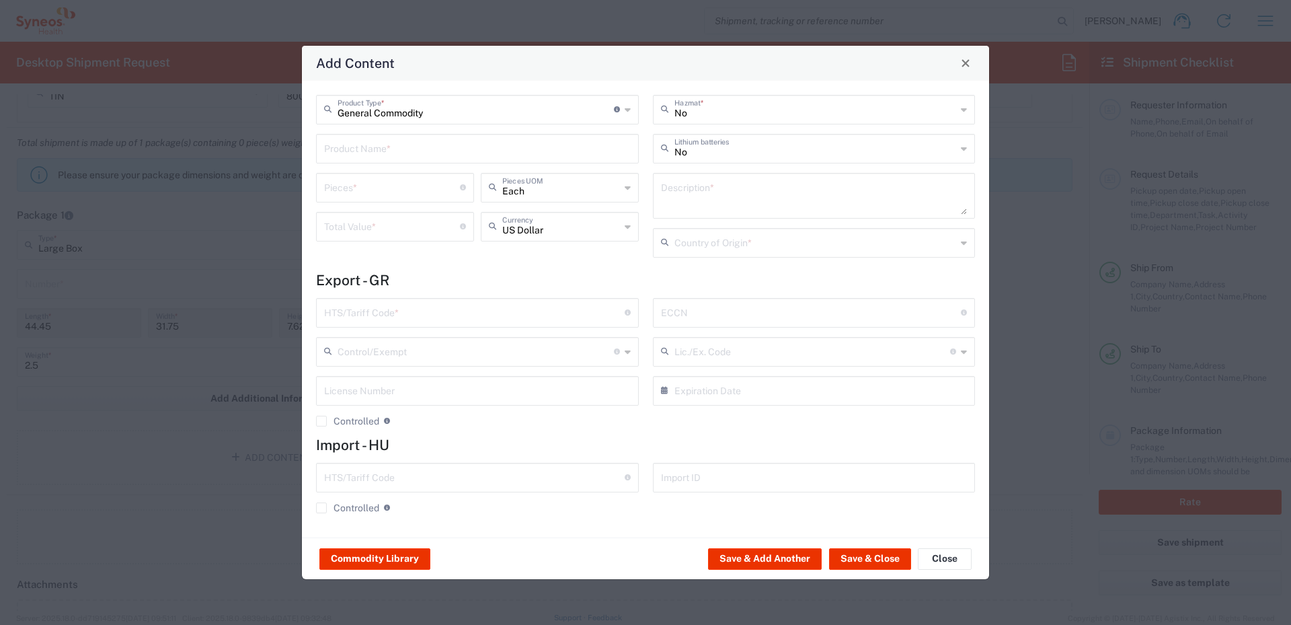
click at [577, 152] on input "text" at bounding box center [477, 148] width 307 height 24
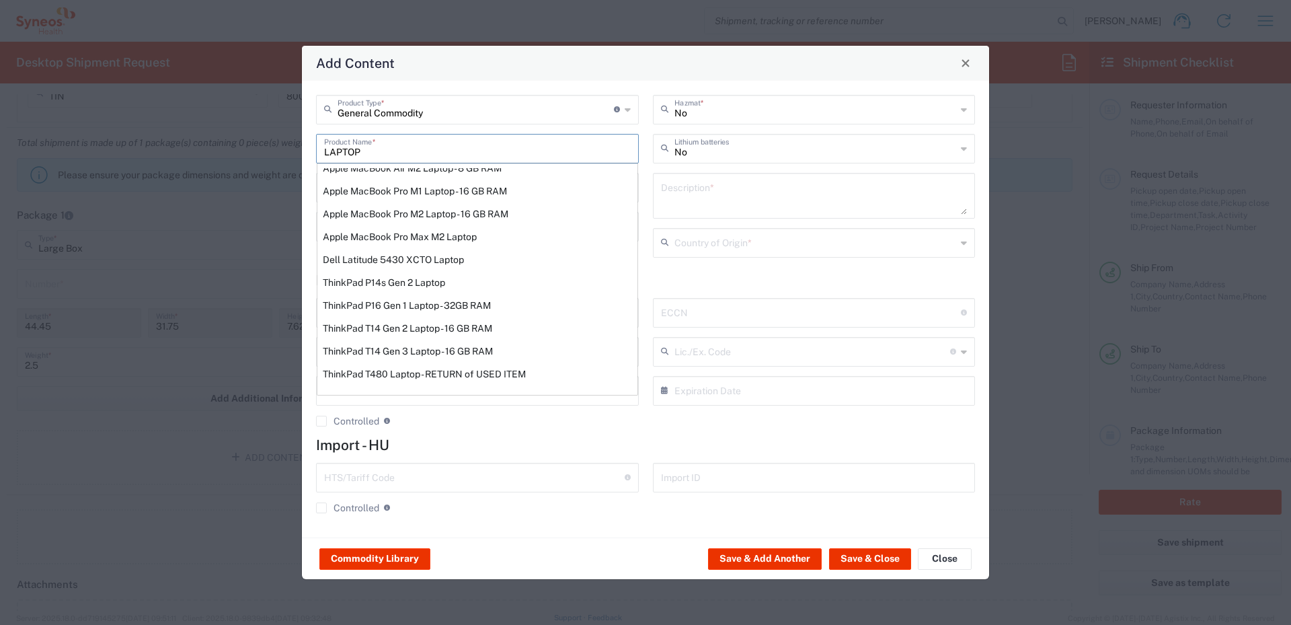
scroll to position [0, 0]
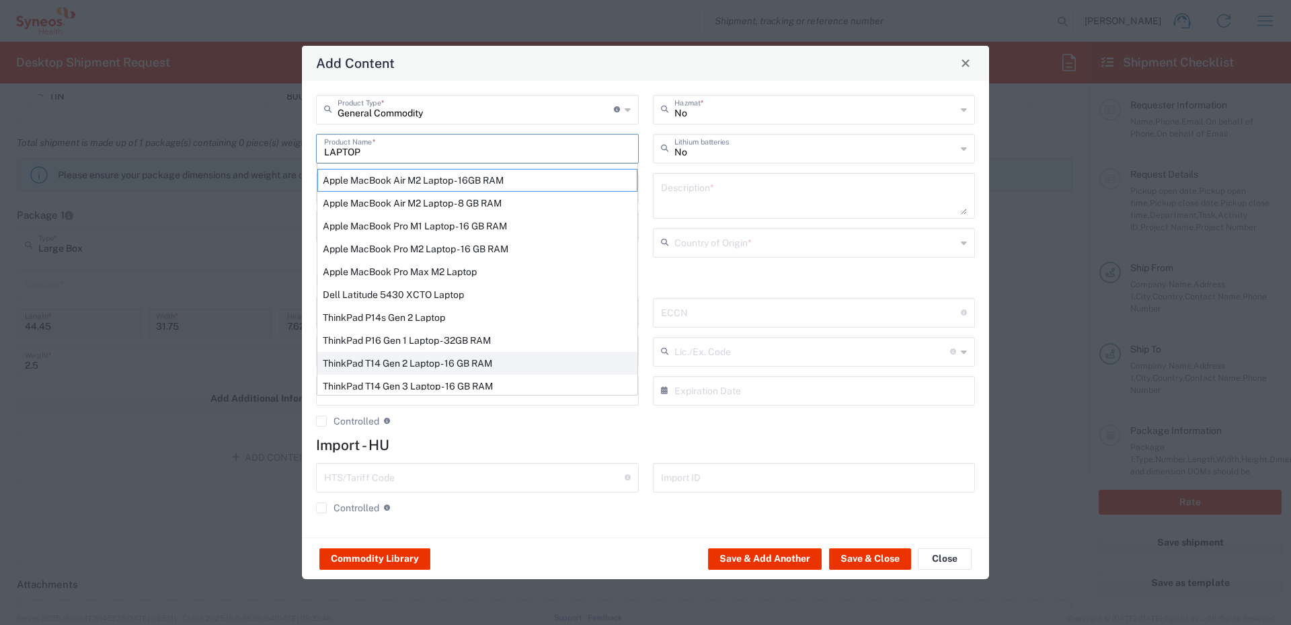
click at [494, 362] on div "ThinkPad T14 Gen 2 Laptop - 16 GB RAM" at bounding box center [477, 363] width 320 height 23
type input "ThinkPad T14 Gen 2 Laptop - 16 GB RAM"
type input "1"
type textarea "Intel Core i7-1156G7 vProÂ® Processor - 14"- 16 GB RAM - 512 GB SSD"
type input "[GEOGRAPHIC_DATA]"
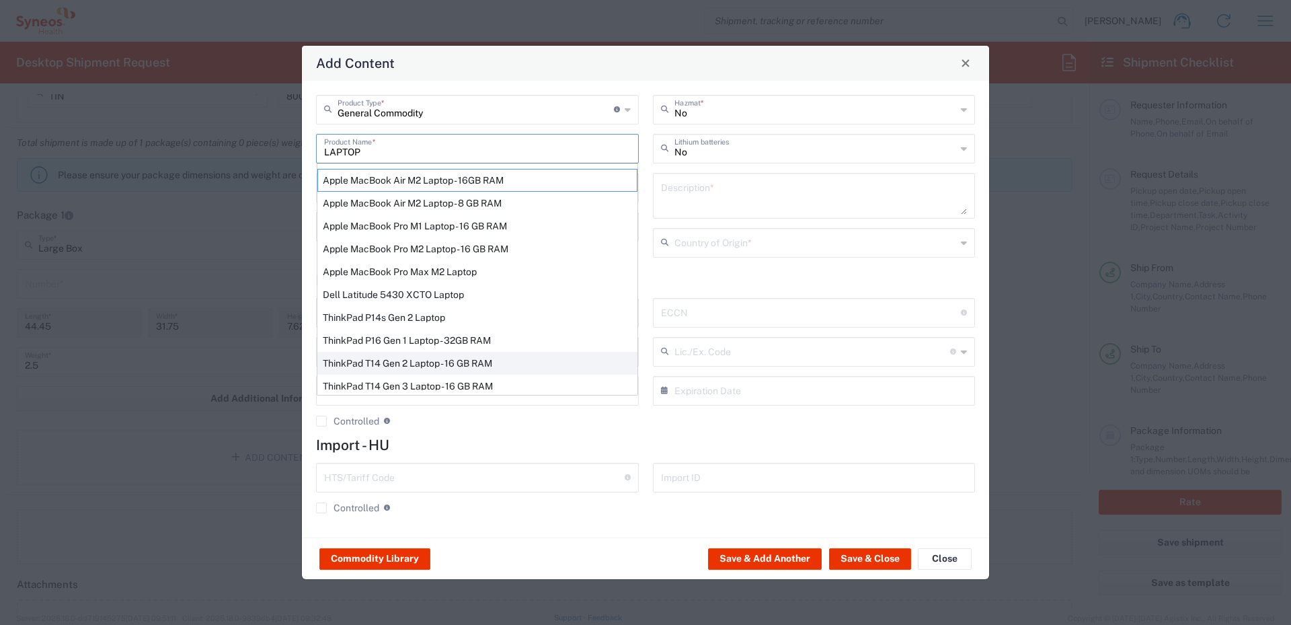
type input "8471300100"
type input "BIS"
type input "5A992.c"
type input "Yes"
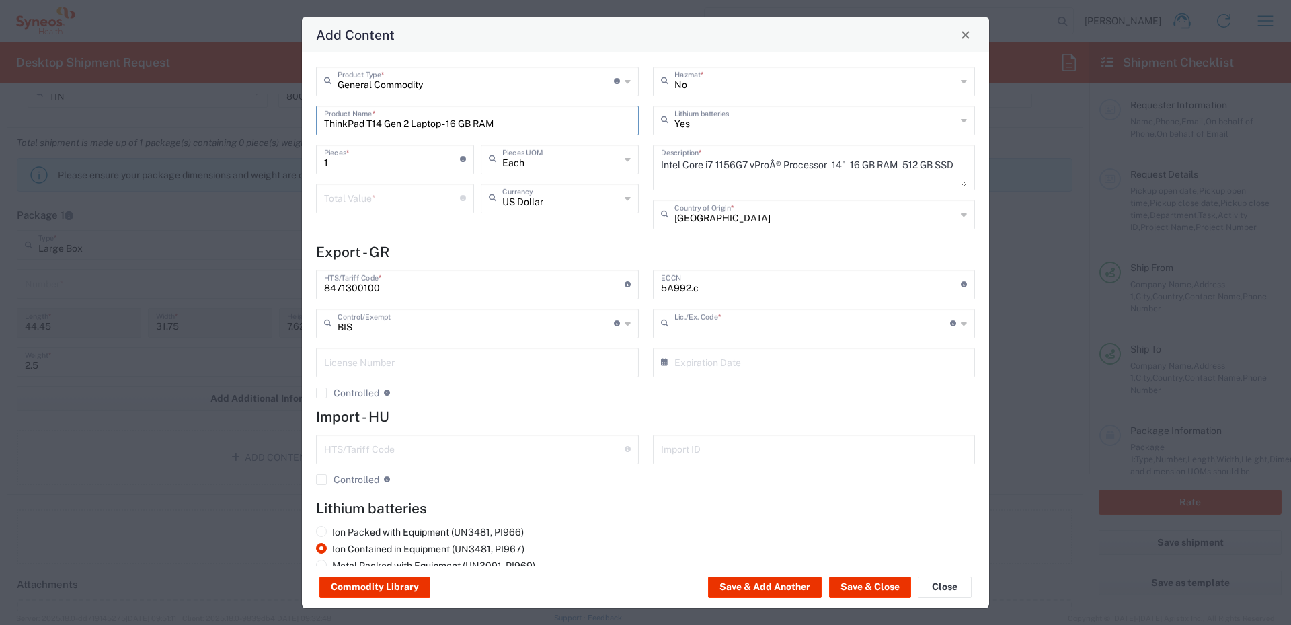
type input "NLR - No License Required"
click at [460, 161] on icon at bounding box center [463, 159] width 6 height 6
type input "2"
click at [389, 198] on input "number" at bounding box center [392, 198] width 136 height 24
type input "100"
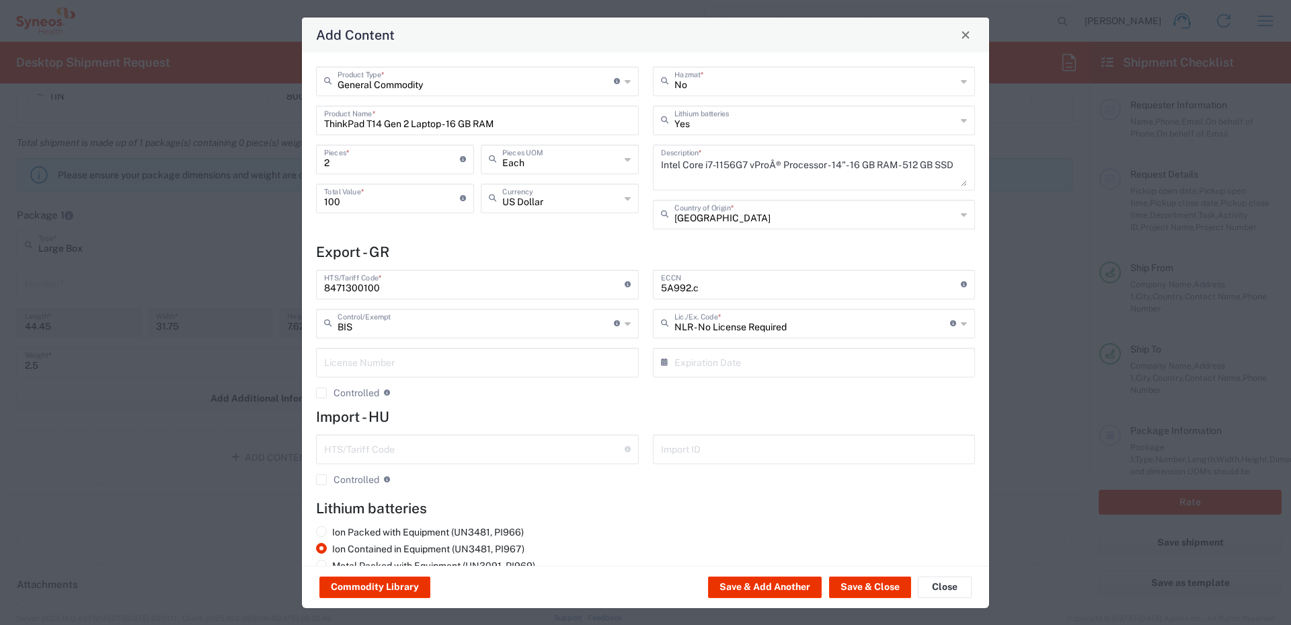
click at [625, 200] on icon at bounding box center [628, 199] width 6 height 22
click at [503, 229] on span "Euro" at bounding box center [555, 227] width 153 height 21
type input "Euro"
click at [869, 585] on button "Save & Close" at bounding box center [870, 587] width 82 height 22
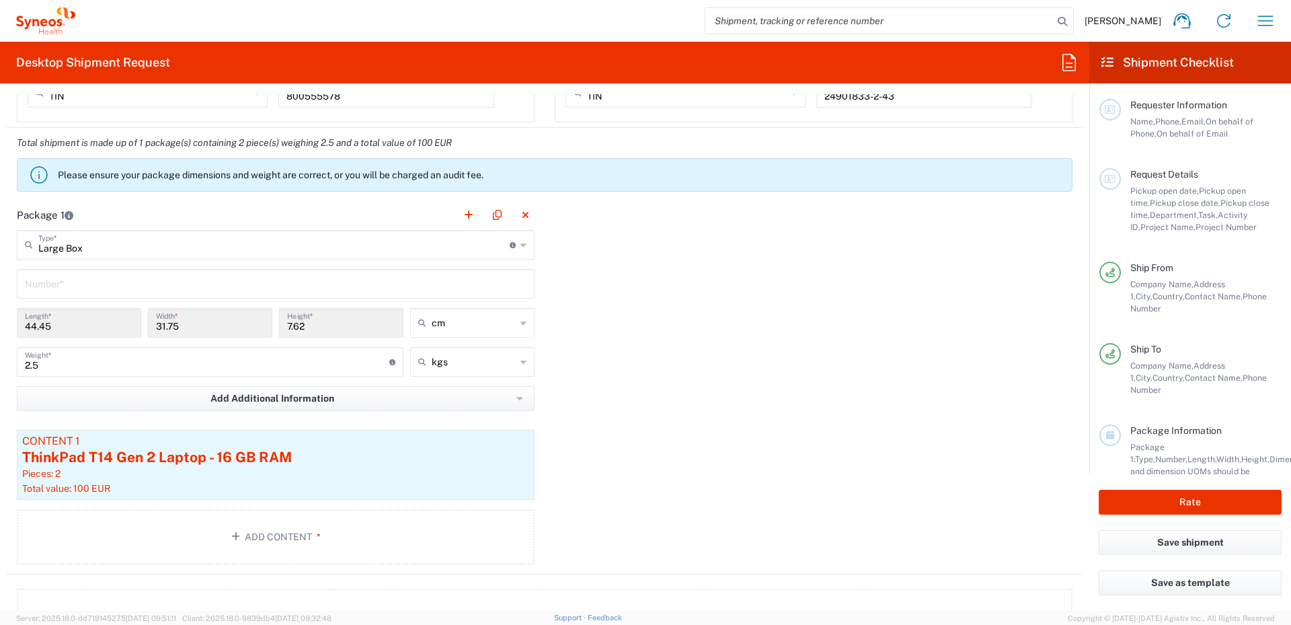
drag, startPoint x: 54, startPoint y: 329, endPoint x: 19, endPoint y: 323, distance: 35.4
click at [19, 323] on div "44.45 Length *" at bounding box center [79, 323] width 124 height 30
click at [520, 244] on icon at bounding box center [523, 245] width 6 height 22
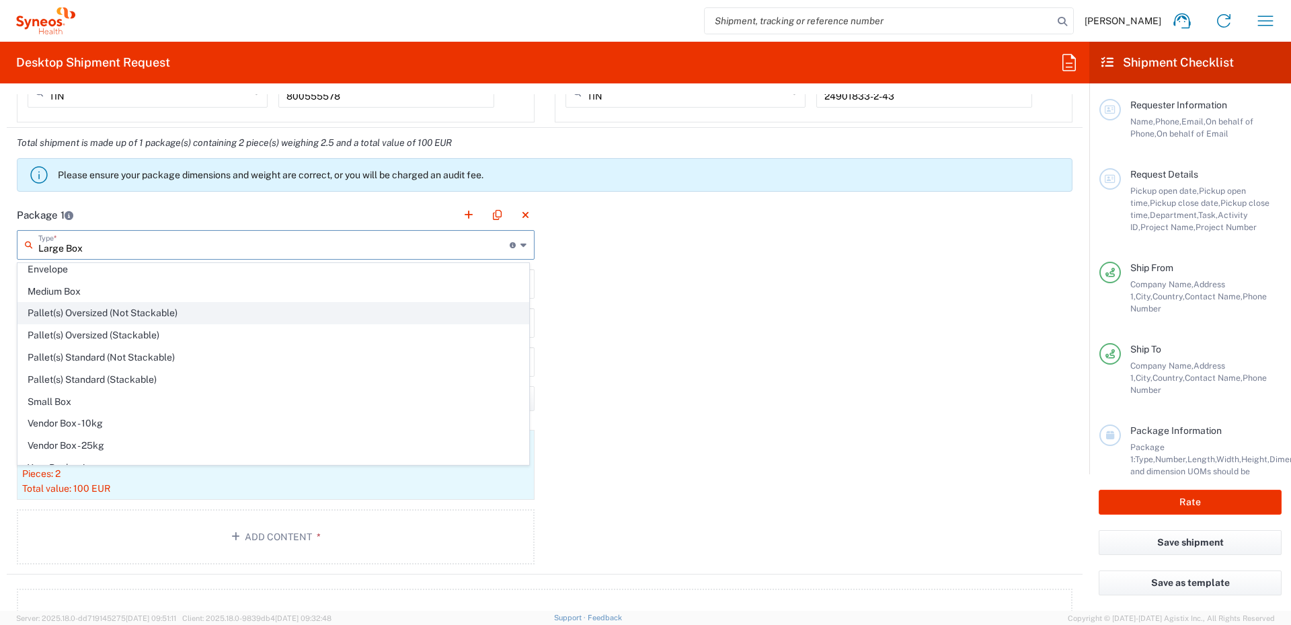
scroll to position [41, 0]
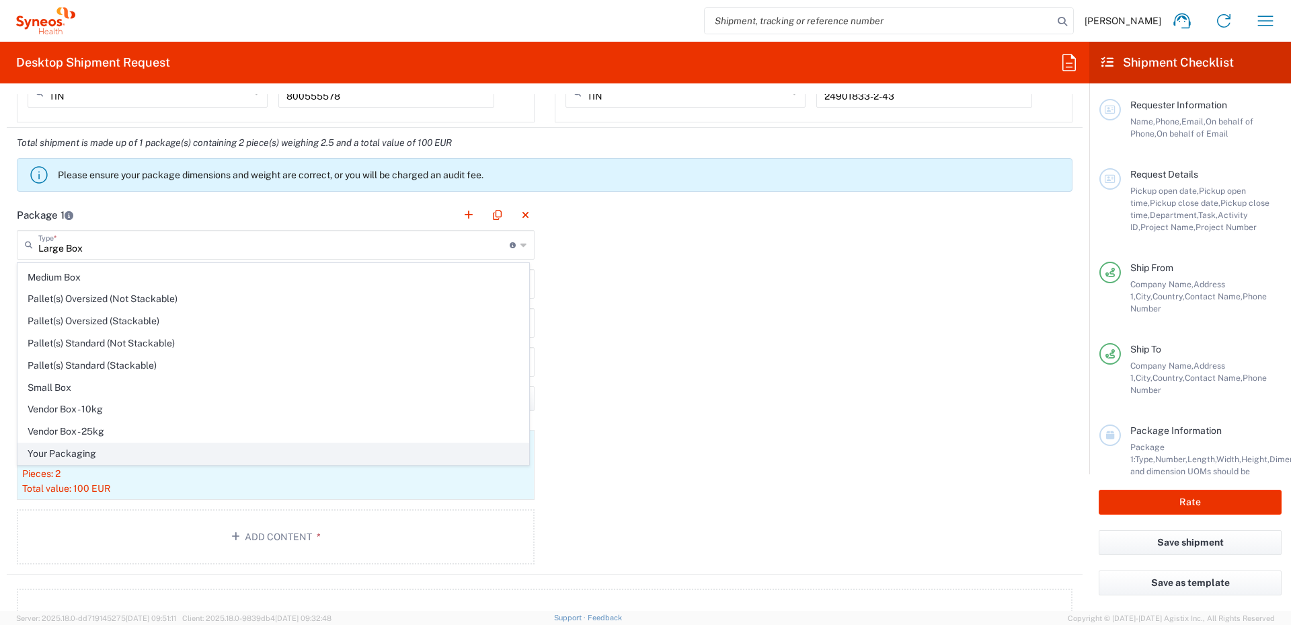
click at [100, 453] on span "Your Packaging" at bounding box center [273, 453] width 510 height 21
type input "Your Packaging"
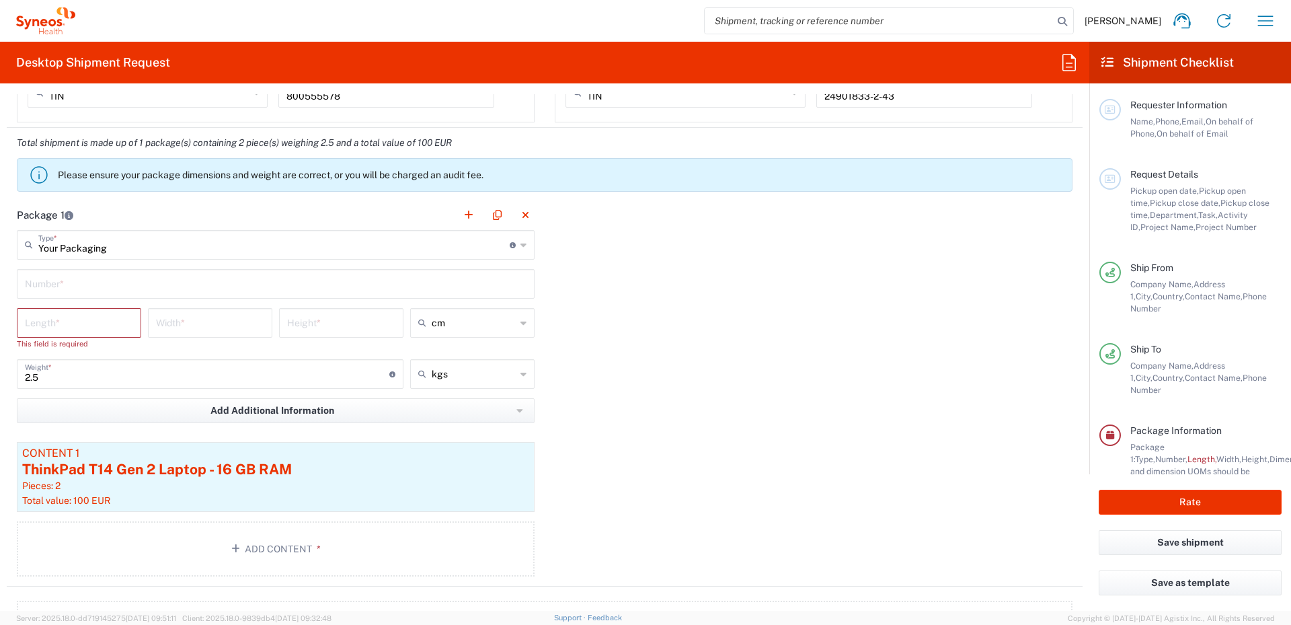
click at [67, 323] on input "number" at bounding box center [79, 322] width 108 height 24
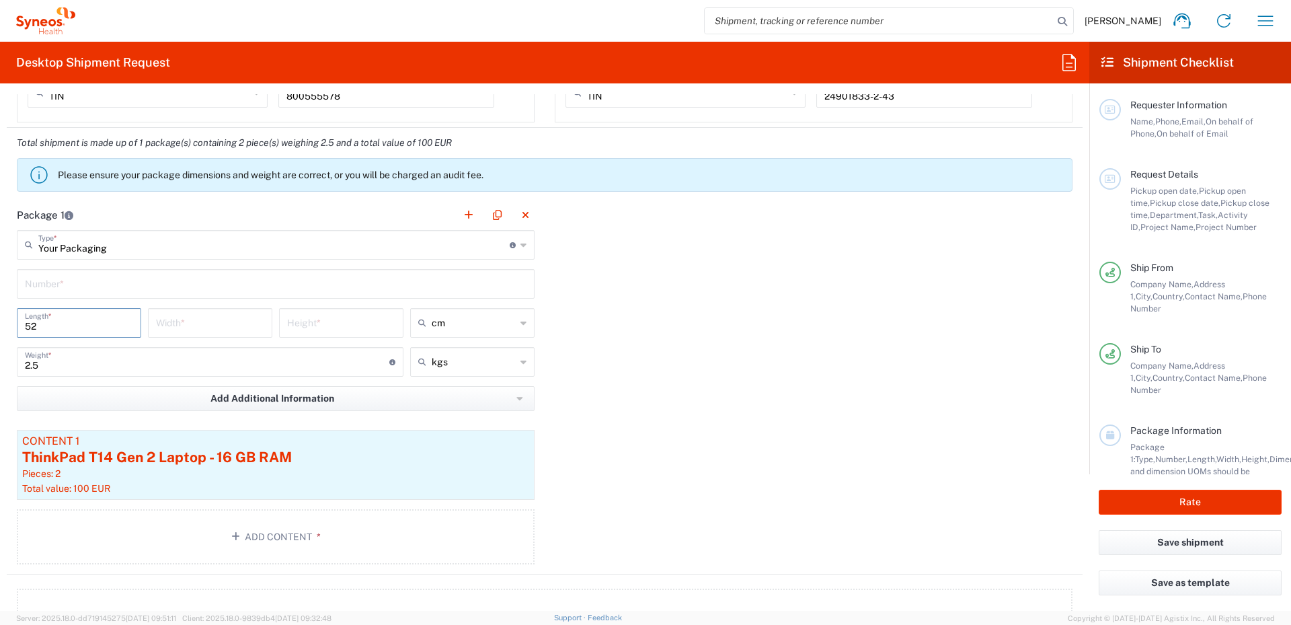
type input "52"
click at [173, 320] on input "number" at bounding box center [210, 322] width 108 height 24
type input "40"
click at [311, 325] on input "number" at bounding box center [341, 322] width 108 height 24
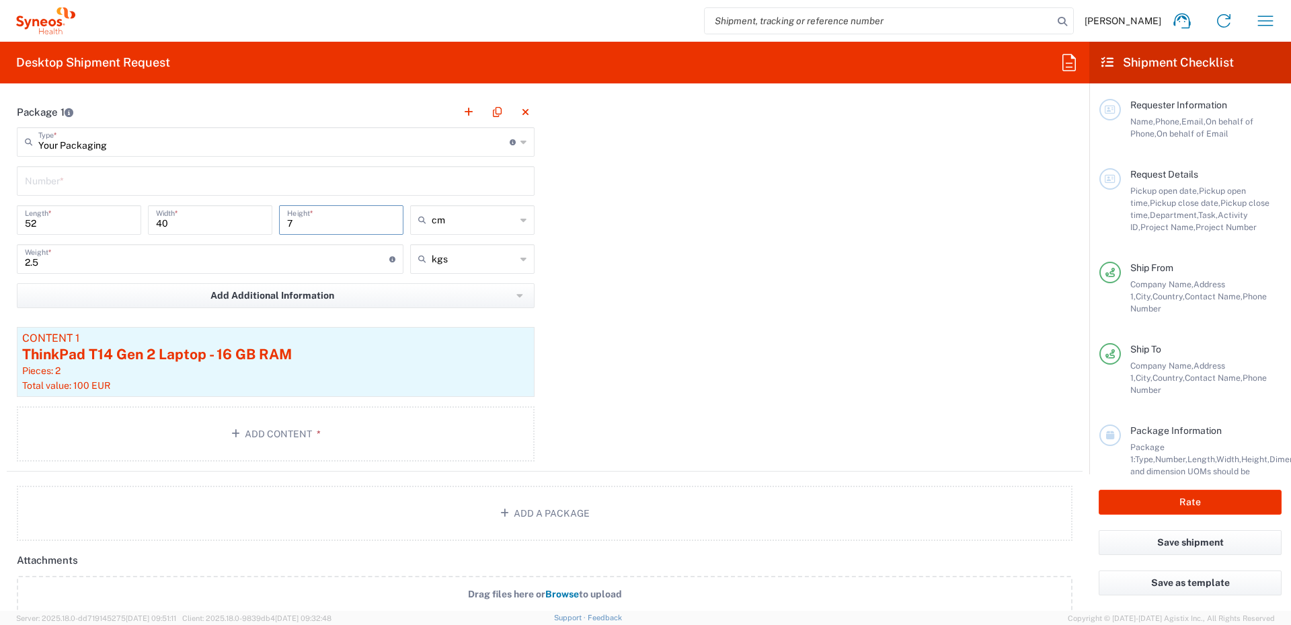
scroll to position [1345, 0]
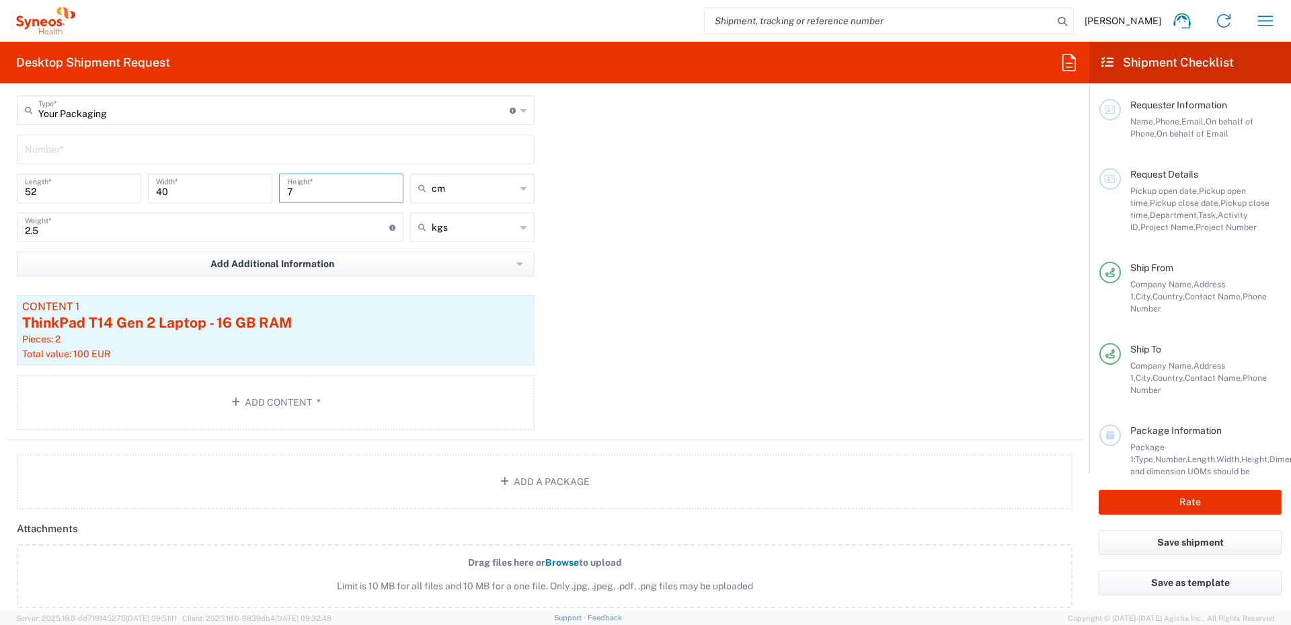
type input "7"
type input "cm"
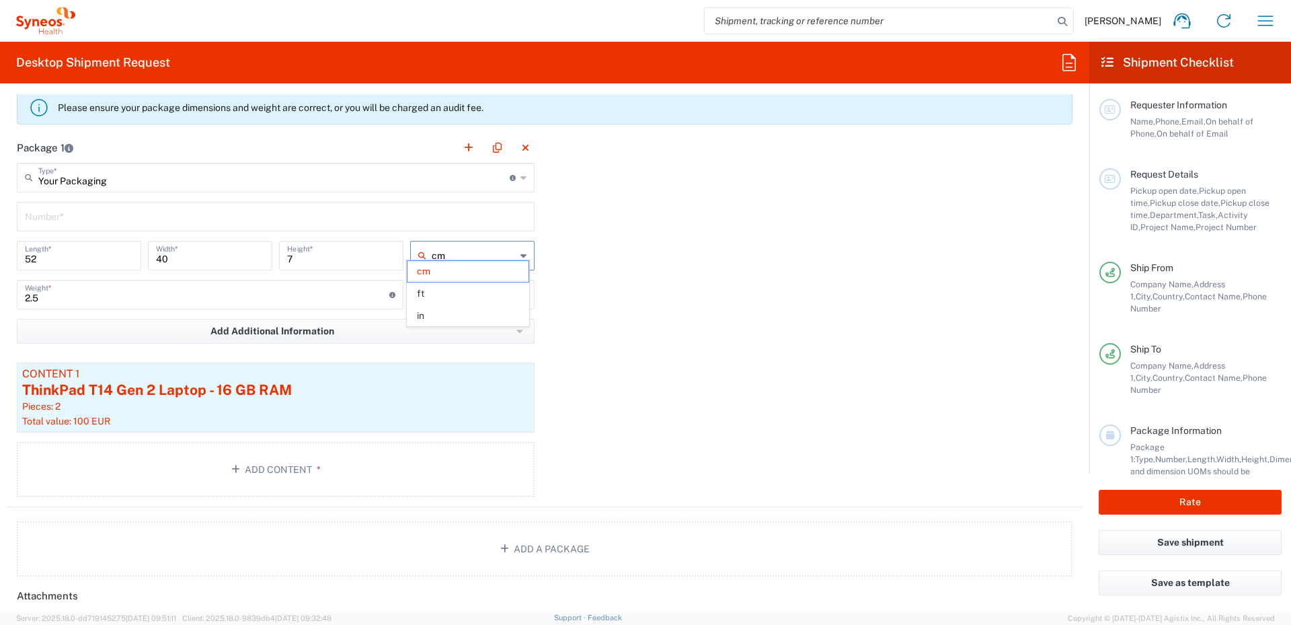
scroll to position [1335, 0]
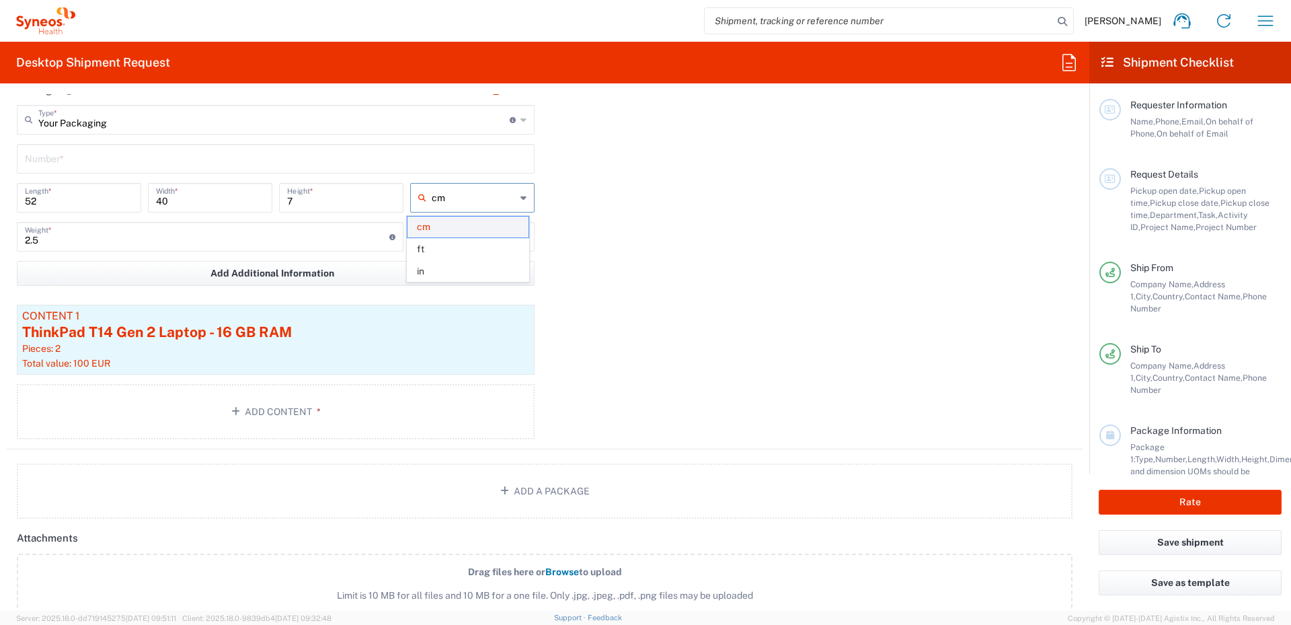
click at [459, 233] on span "cm" at bounding box center [467, 227] width 120 height 21
click at [462, 198] on input "text" at bounding box center [474, 198] width 84 height 22
click at [440, 226] on span "cm" at bounding box center [467, 227] width 120 height 21
type input "cm"
click at [1169, 504] on button "Rate" at bounding box center [1190, 501] width 183 height 25
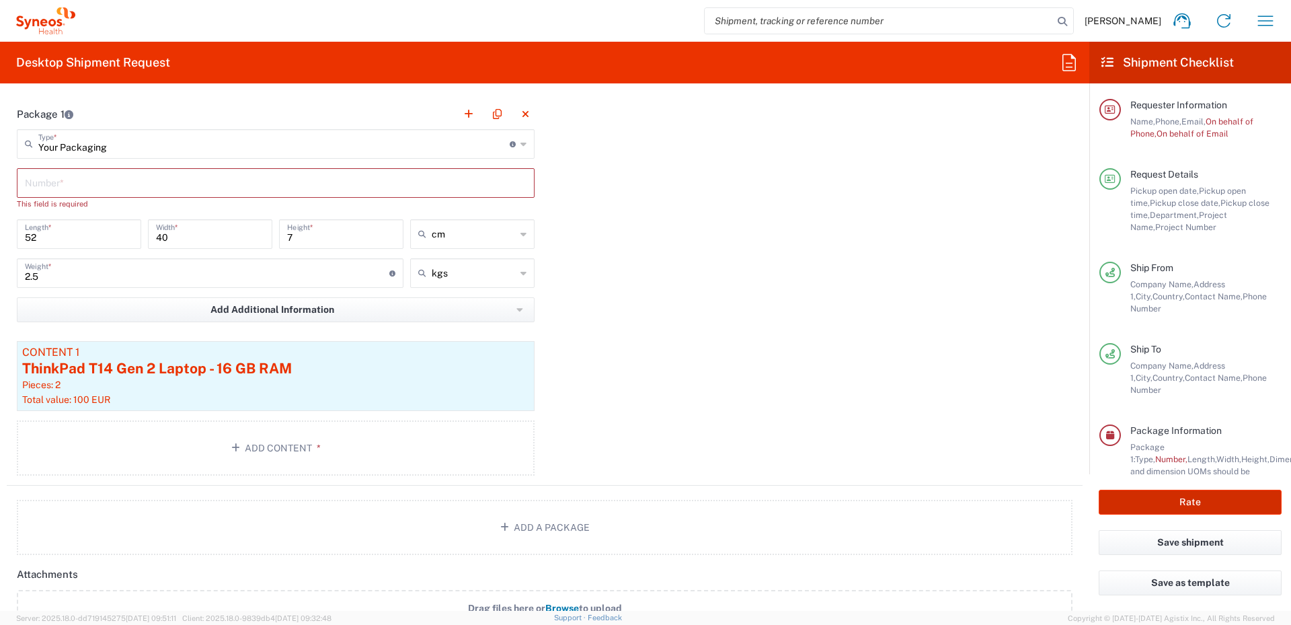
scroll to position [1360, 0]
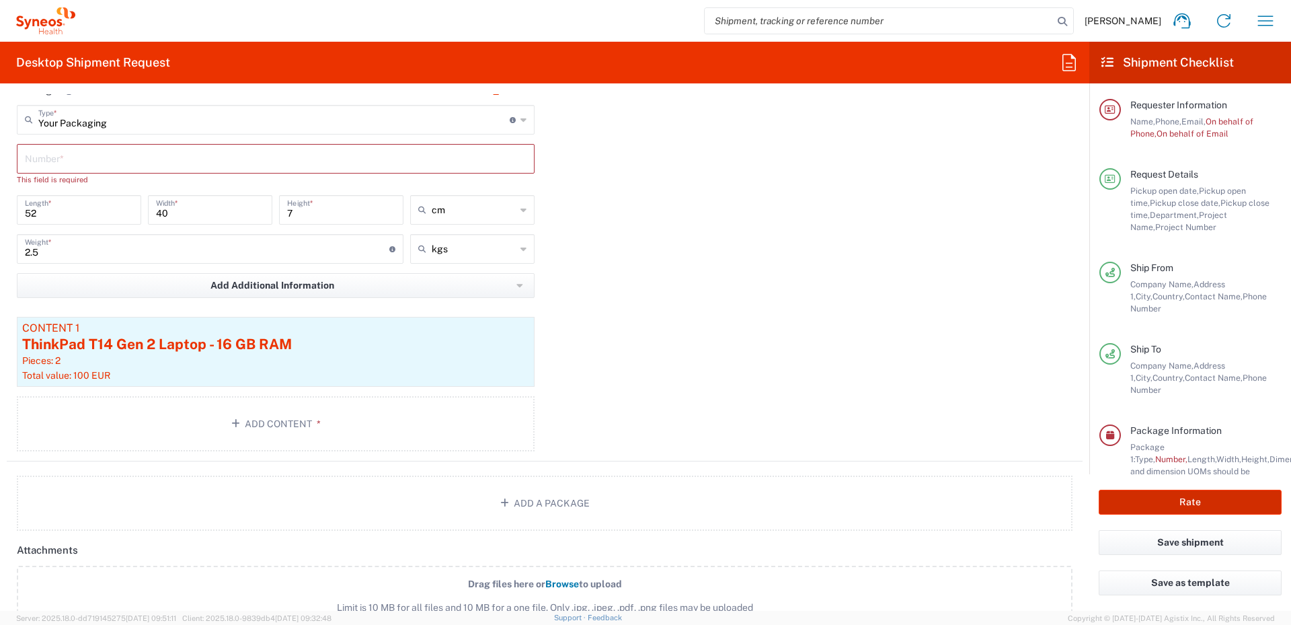
type input "4510 DEPARTMENTAL EXPENSE"
click at [272, 162] on input "text" at bounding box center [276, 158] width 502 height 24
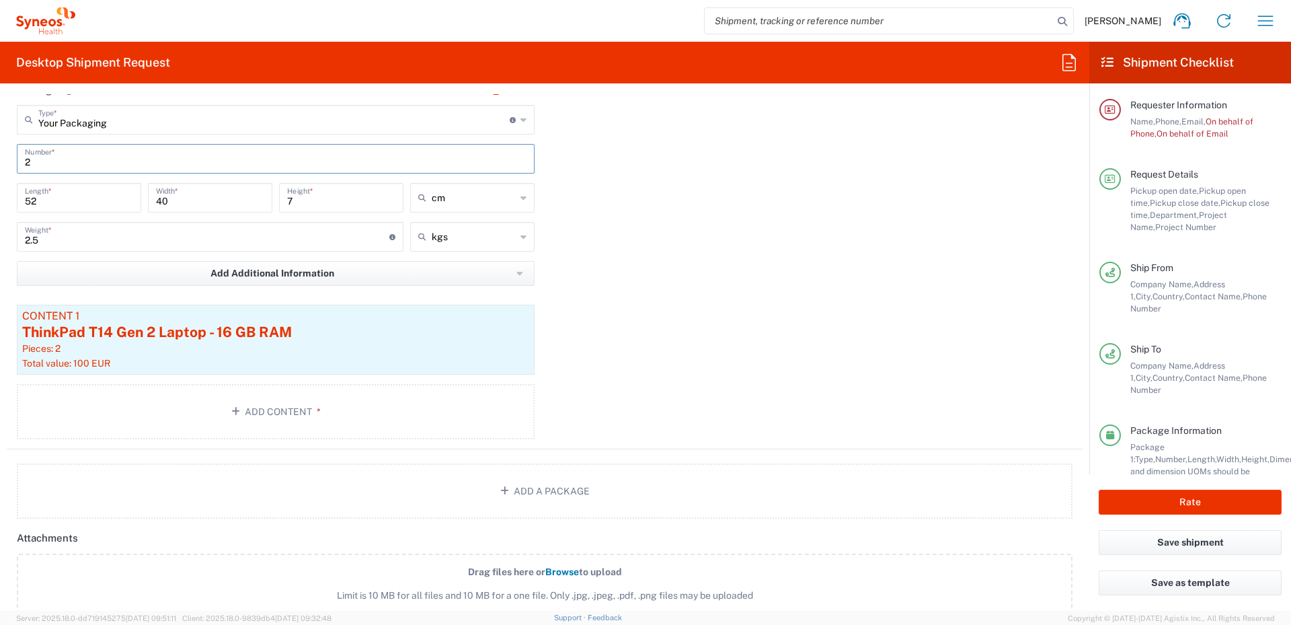
click at [778, 321] on div "Package 1 Your Packaging Type * Material used to package goods Large Box Envelo…" at bounding box center [545, 262] width 1076 height 375
drag, startPoint x: 45, startPoint y: 159, endPoint x: 26, endPoint y: 162, distance: 19.1
click at [26, 162] on input "2" at bounding box center [276, 158] width 502 height 24
type input "1"
click at [781, 258] on div "Package 1 Your Packaging Type * Material used to package goods Large Box Envelo…" at bounding box center [545, 262] width 1076 height 375
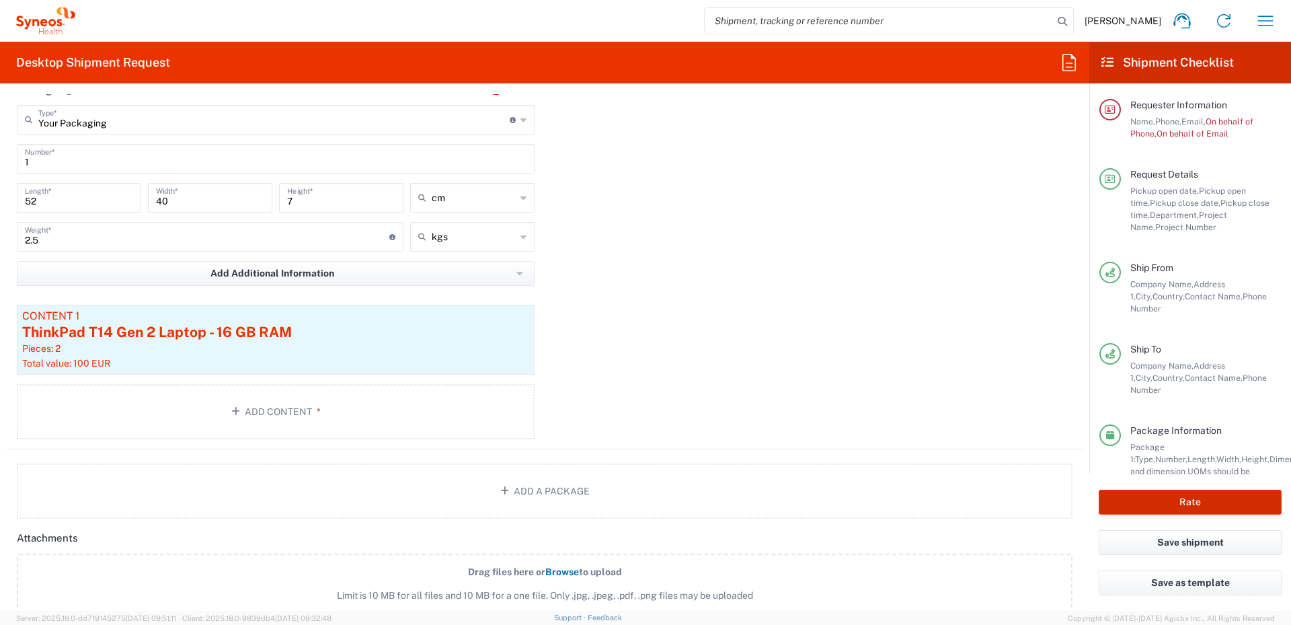
click at [1155, 496] on button "Rate" at bounding box center [1190, 501] width 183 height 25
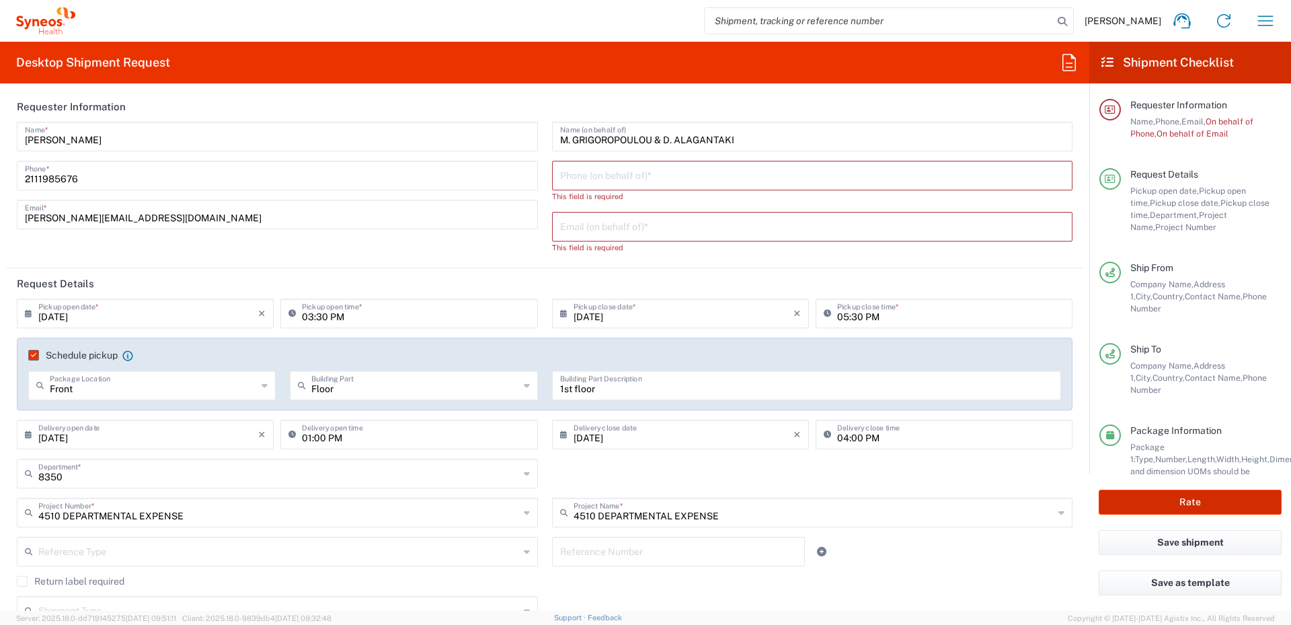
scroll to position [0, 0]
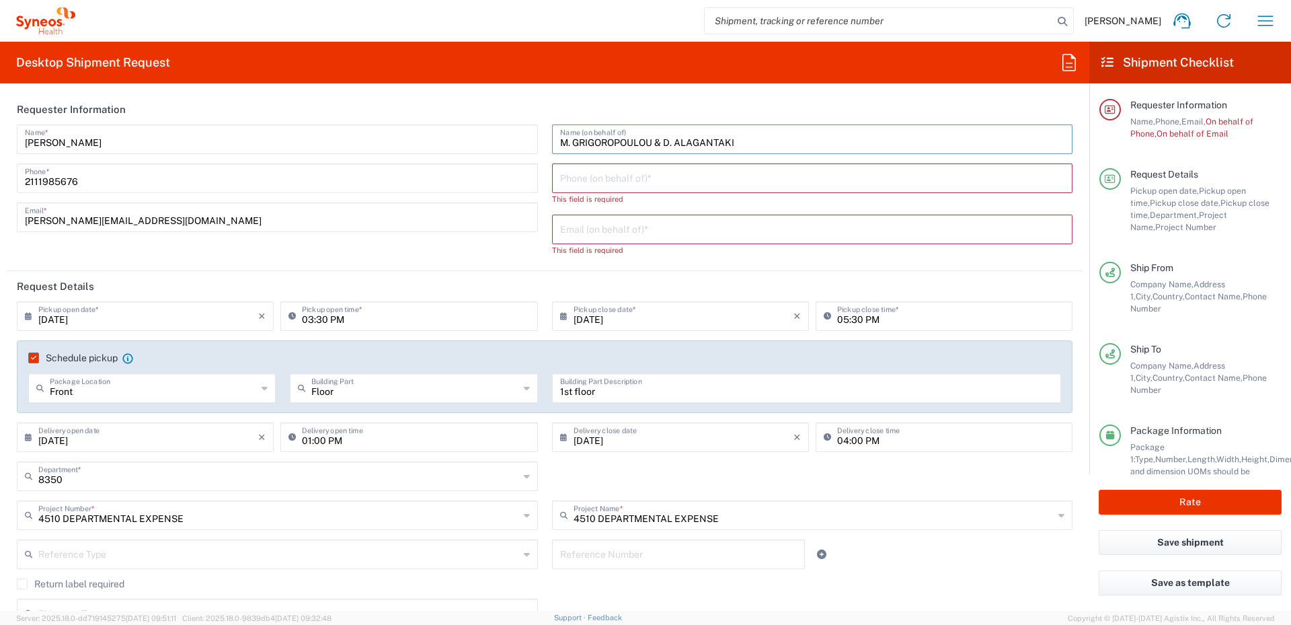
drag, startPoint x: 748, startPoint y: 142, endPoint x: 539, endPoint y: 142, distance: 208.4
click at [545, 142] on div "M. GRIGOROPOULOU & D. ALAGANTAKI Name (on behalf of) Phone (on behalf of) * Thi…" at bounding box center [812, 194] width 535 height 141
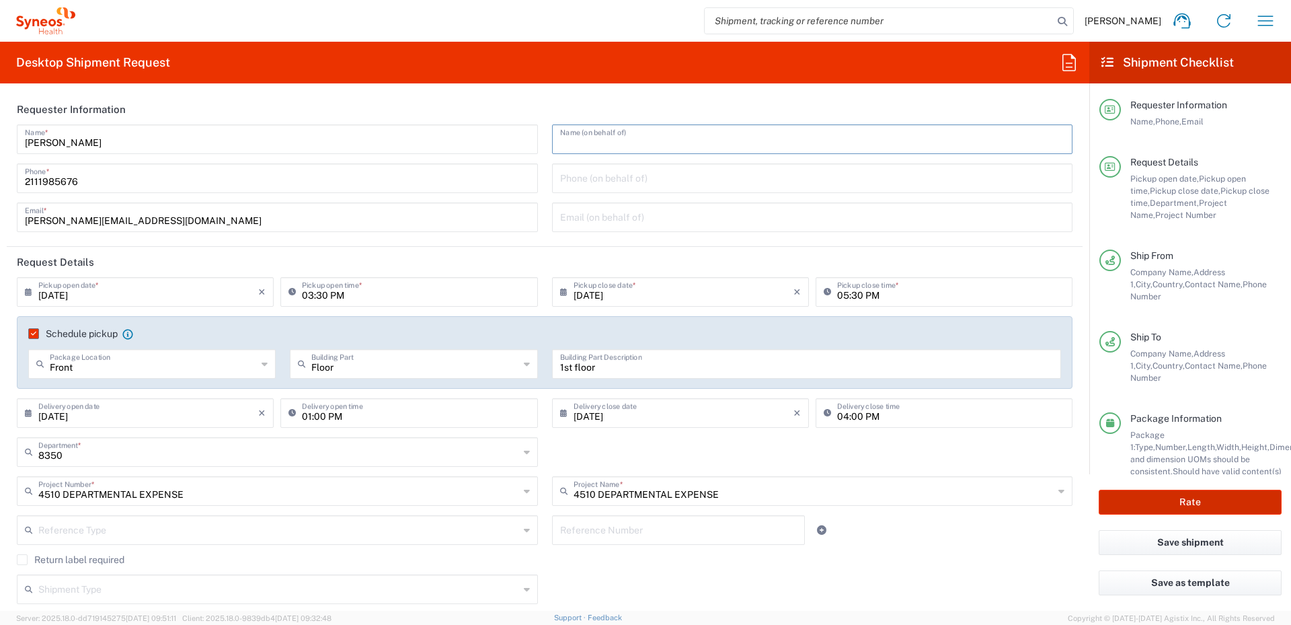
click at [1184, 504] on button "Rate" at bounding box center [1190, 501] width 183 height 25
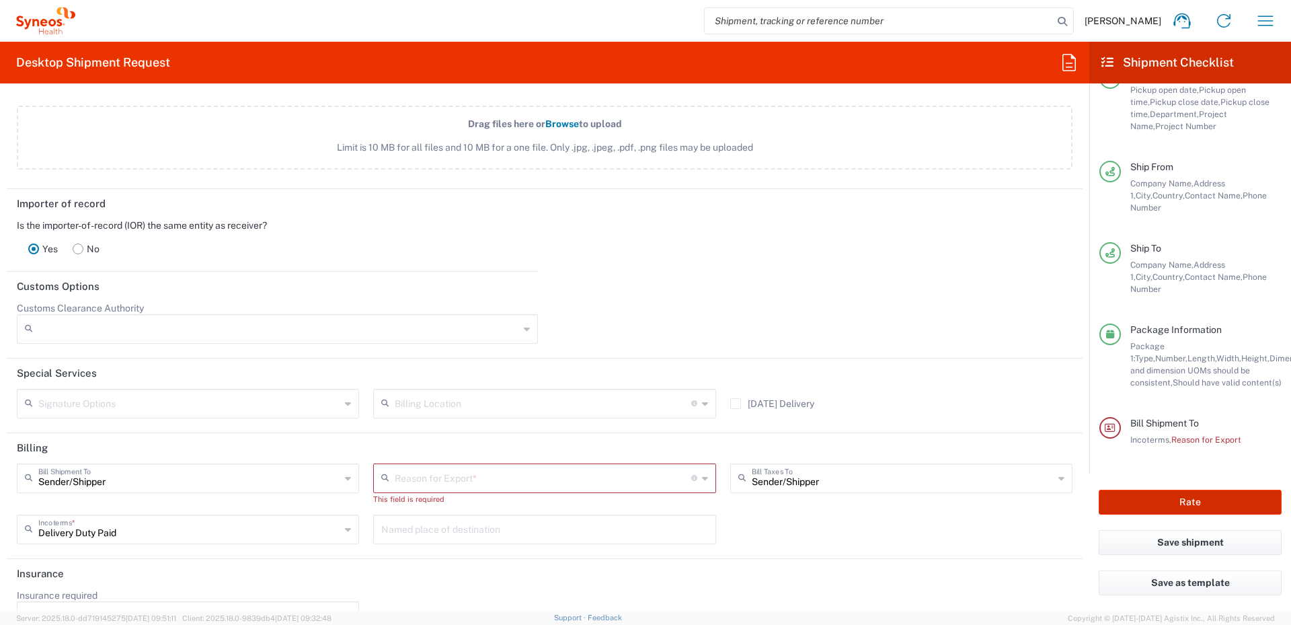
scroll to position [1815, 0]
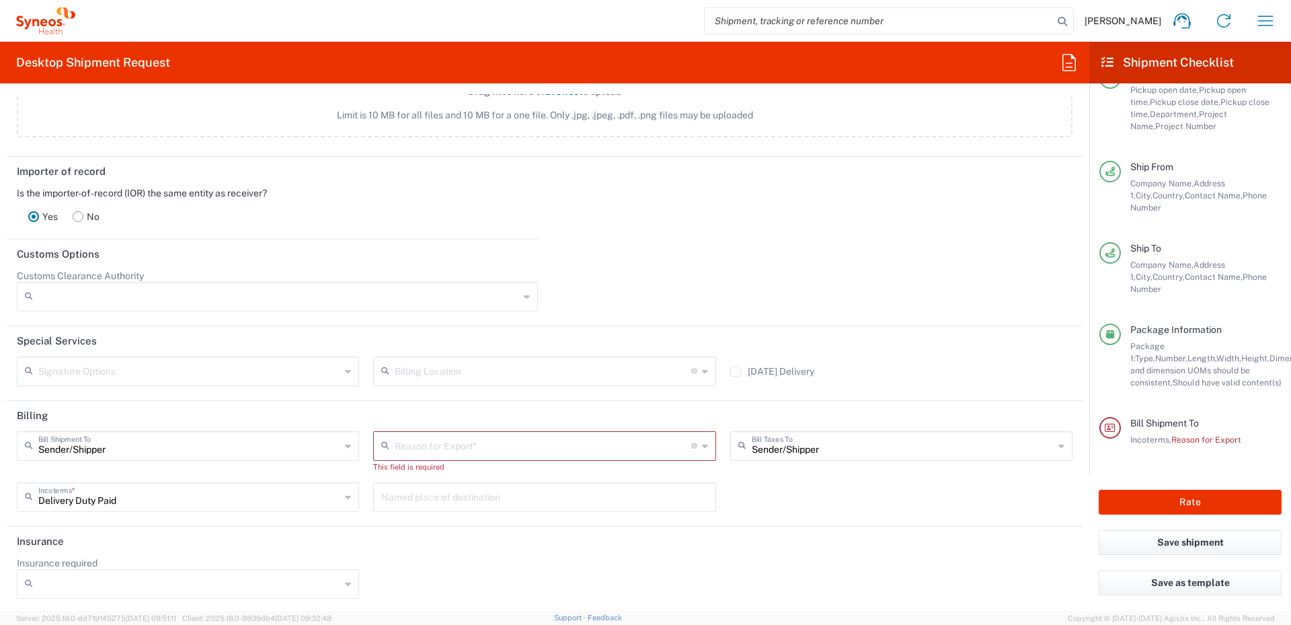
click at [702, 444] on icon at bounding box center [705, 446] width 6 height 22
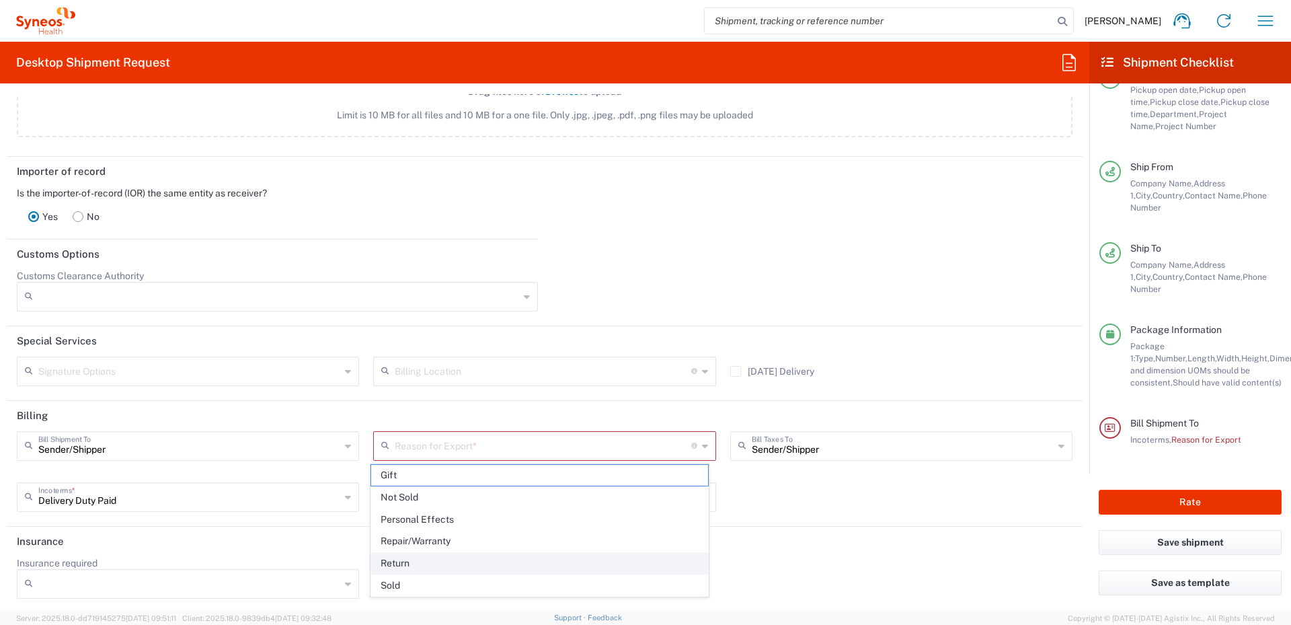
click at [414, 561] on span "Return" at bounding box center [539, 563] width 336 height 21
type input "Return"
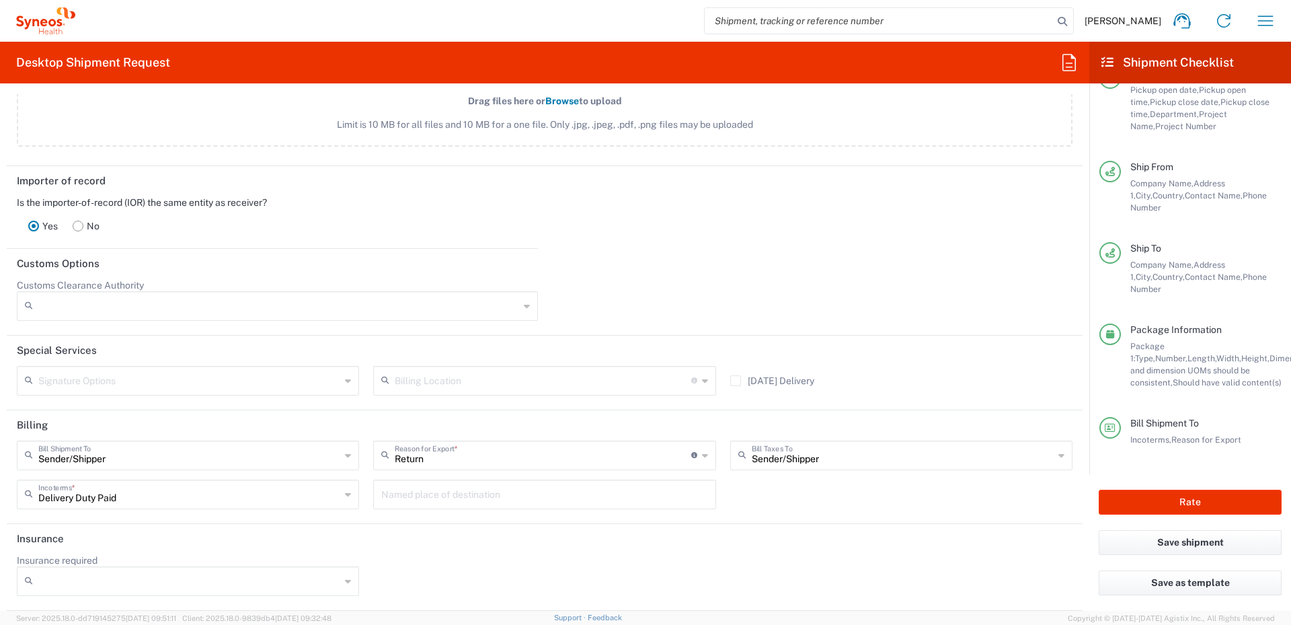
scroll to position [1806, 0]
click at [1182, 503] on button "Rate" at bounding box center [1190, 501] width 183 height 25
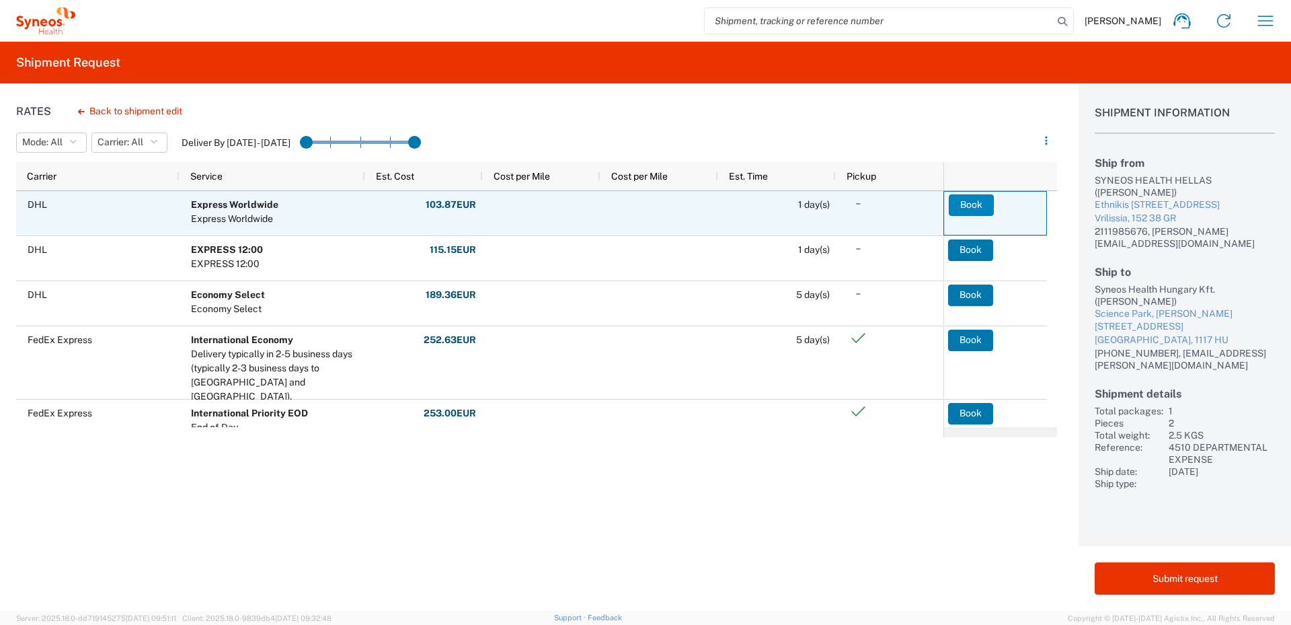
click at [978, 206] on button "Book" at bounding box center [971, 205] width 45 height 22
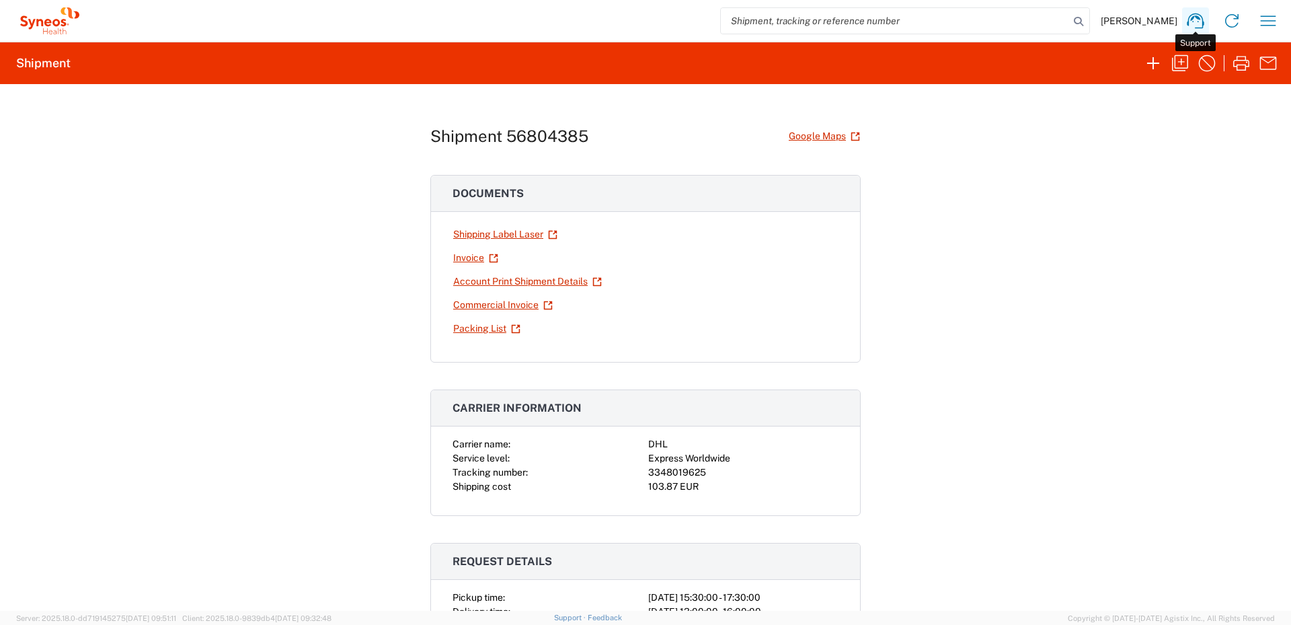
click at [1192, 21] on icon at bounding box center [1196, 21] width 22 height 22
click at [1267, 24] on icon "button" at bounding box center [1268, 21] width 22 height 22
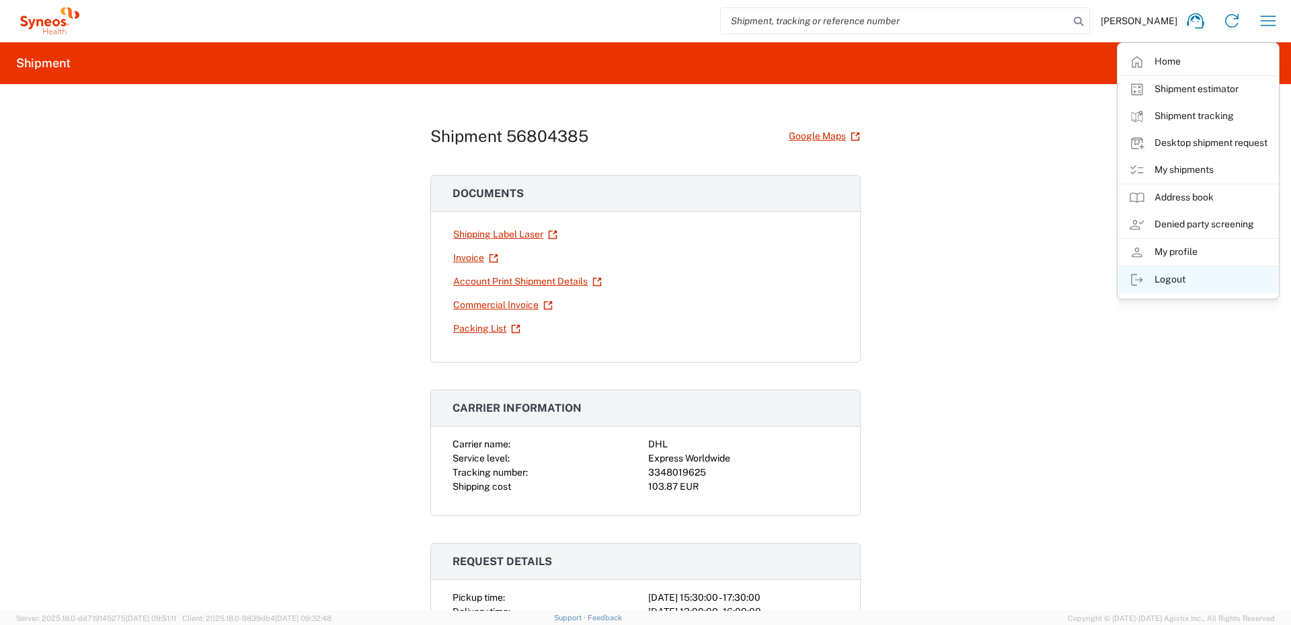
click at [1181, 276] on link "Logout" at bounding box center [1198, 279] width 160 height 27
